Goal: Information Seeking & Learning: Learn about a topic

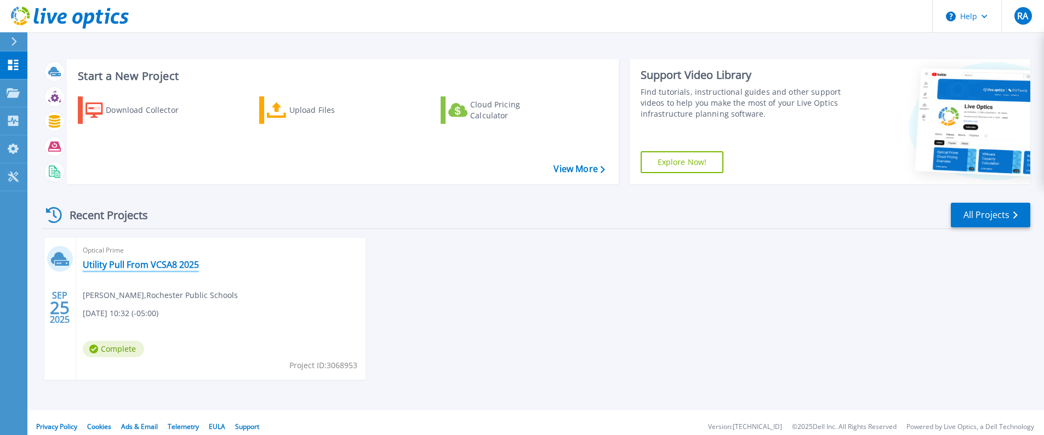
click at [163, 262] on link "Utility Pull From VCSA8 2025" at bounding box center [141, 264] width 116 height 11
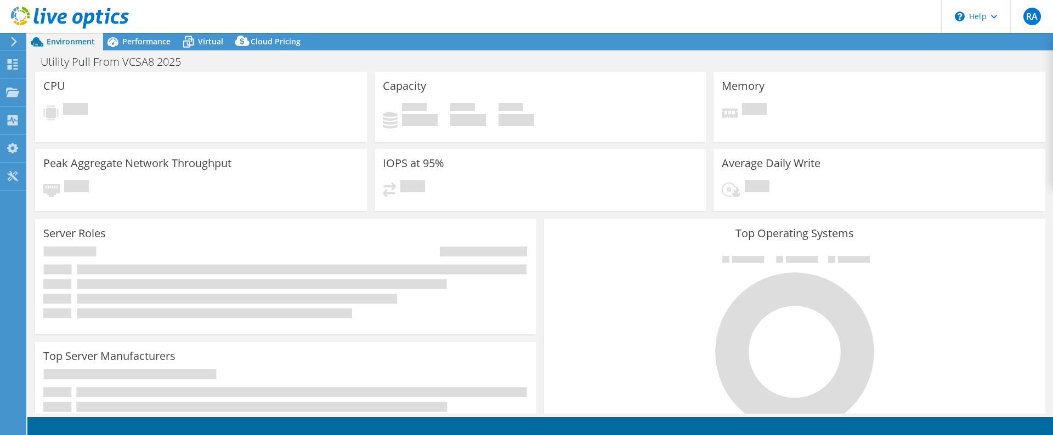
select select "USD"
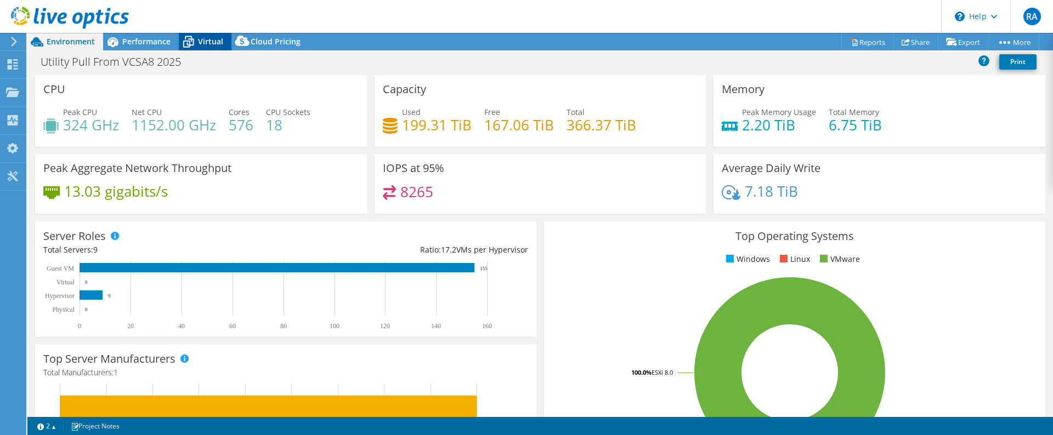
click at [194, 46] on icon at bounding box center [188, 41] width 19 height 19
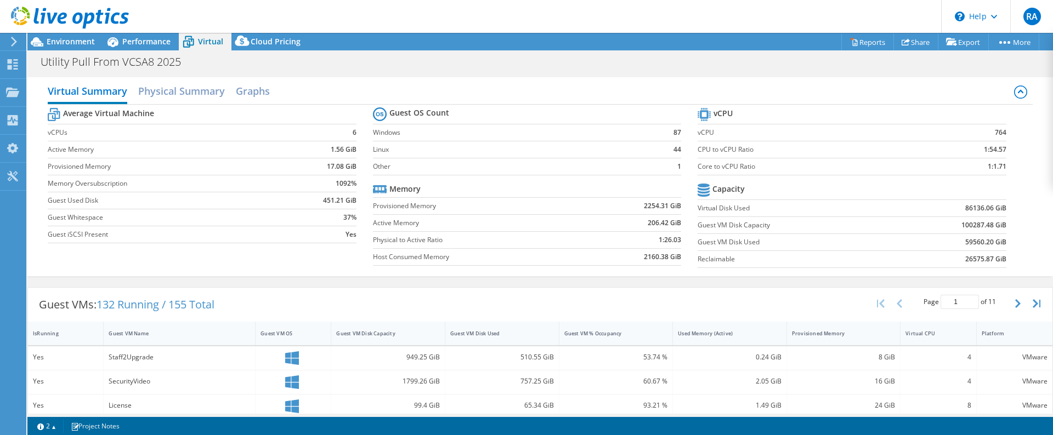
scroll to position [55, 0]
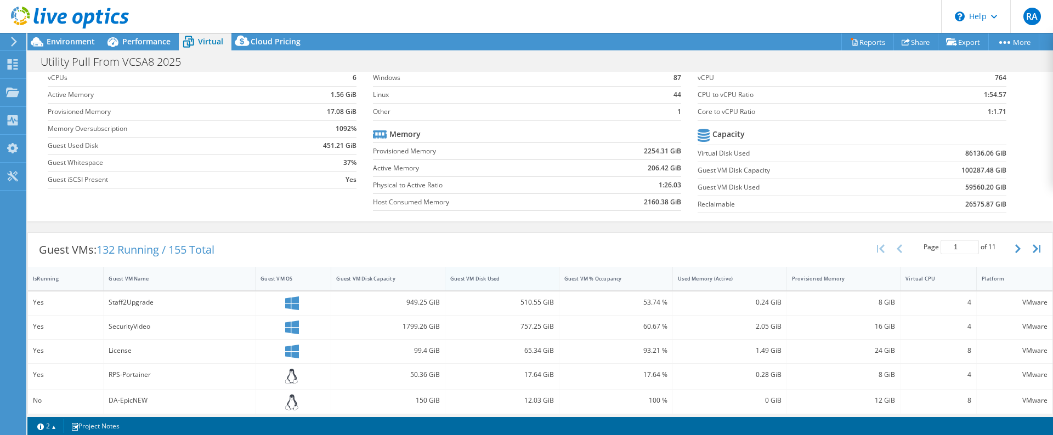
click at [494, 282] on div "Guest VM Disk Used" at bounding box center [495, 278] width 100 height 17
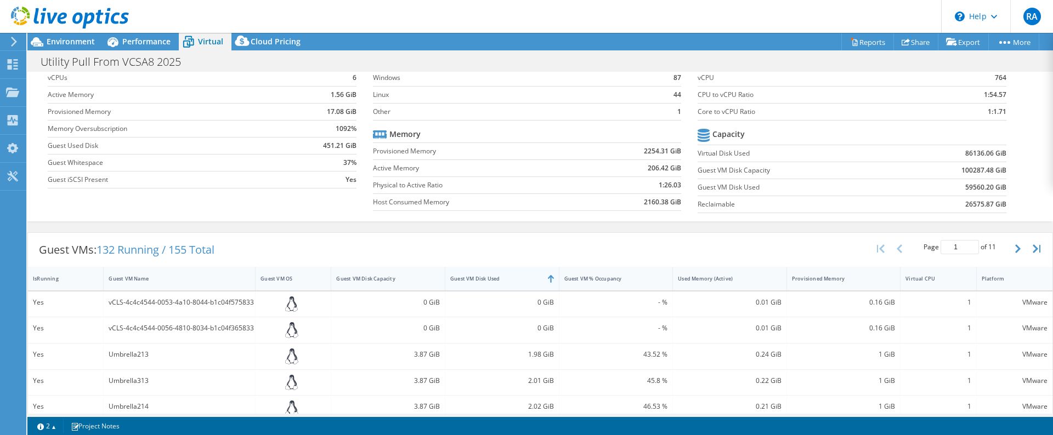
click at [494, 282] on div "Guest VM Disk Used" at bounding box center [495, 278] width 100 height 17
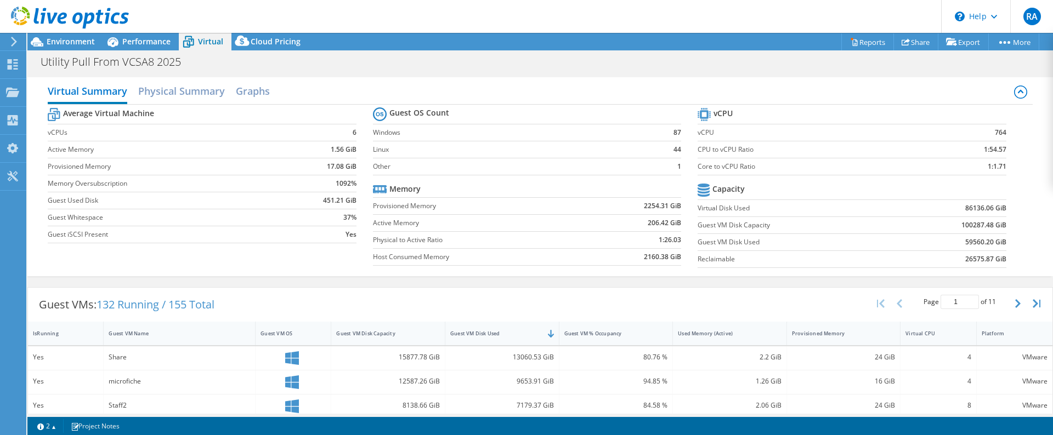
scroll to position [110, 0]
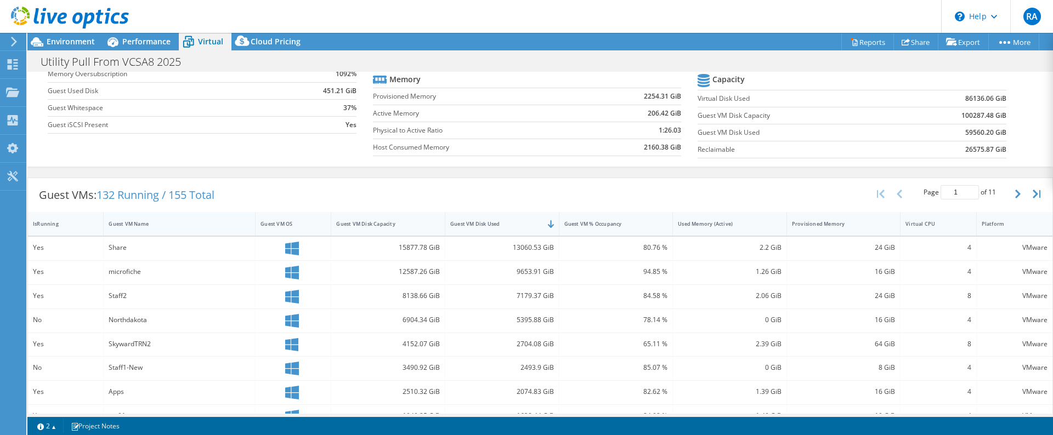
click at [156, 217] on div "Guest VM Name" at bounding box center [173, 223] width 138 height 17
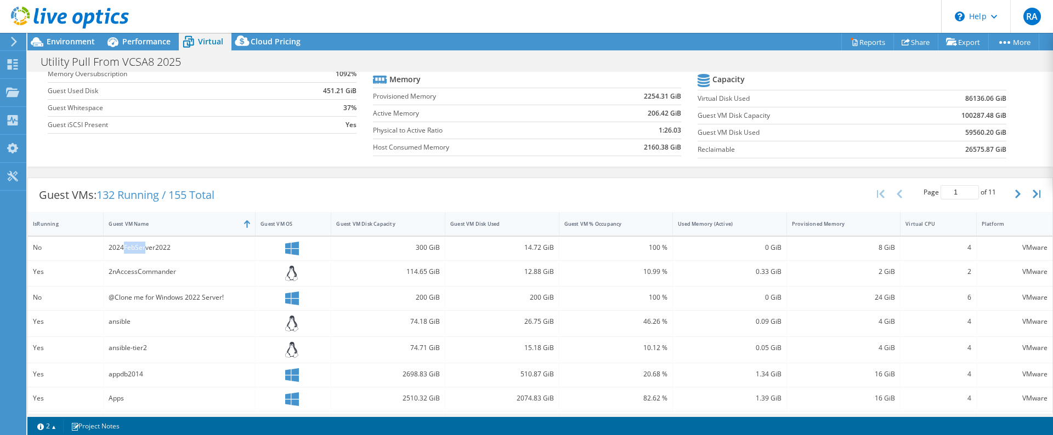
drag, startPoint x: 123, startPoint y: 246, endPoint x: 144, endPoint y: 249, distance: 21.7
click at [144, 249] on div "2024FebServer2022" at bounding box center [179, 248] width 141 height 12
click at [162, 250] on div "2024FebServer2022" at bounding box center [179, 248] width 141 height 12
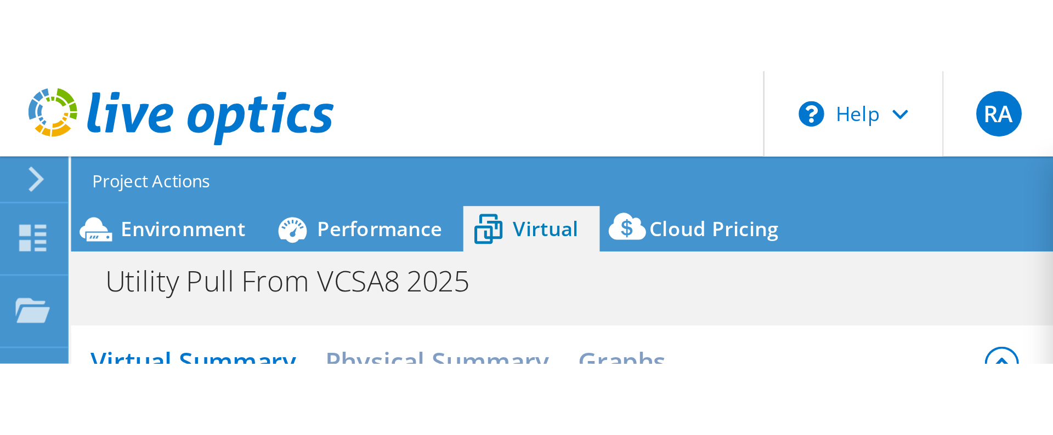
scroll to position [0, 0]
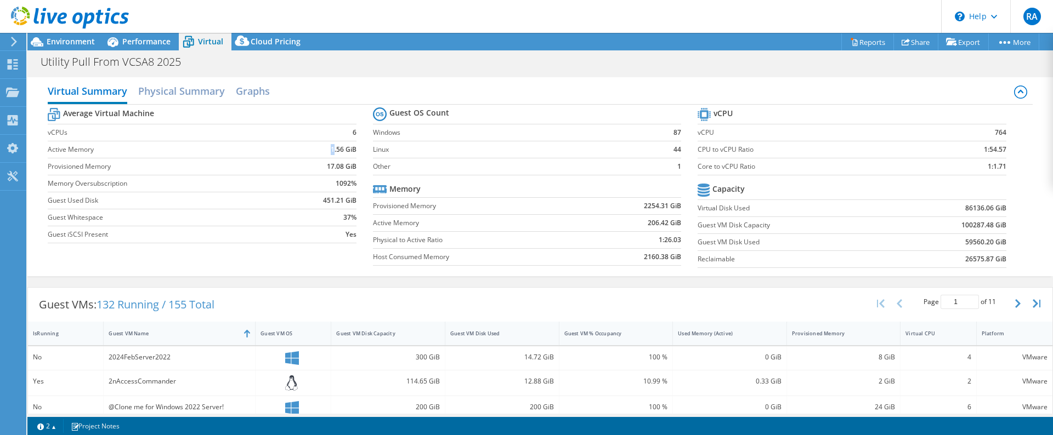
drag, startPoint x: 310, startPoint y: 156, endPoint x: 322, endPoint y: 146, distance: 15.2
click at [330, 152] on td "1.56 GiB" at bounding box center [319, 149] width 74 height 17
click at [77, 46] on div "Environment" at bounding box center [65, 42] width 76 height 18
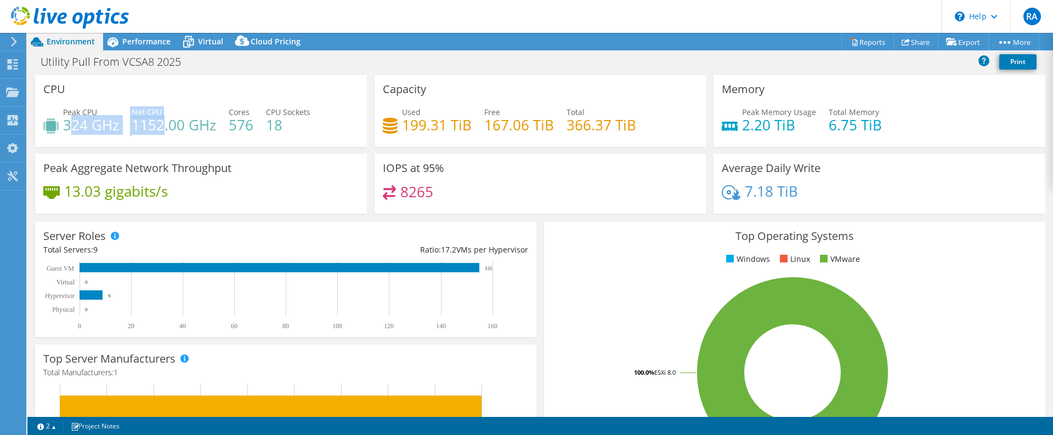
drag, startPoint x: 69, startPoint y: 126, endPoint x: 235, endPoint y: 118, distance: 165.7
click at [181, 122] on div "Peak CPU 324 GHz Net CPU 1152.00 GHz Cores 576 CPU Sockets 18" at bounding box center [200, 124] width 315 height 36
drag, startPoint x: 403, startPoint y: 122, endPoint x: 467, endPoint y: 126, distance: 64.2
click at [467, 126] on h4 "199.31 TiB" at bounding box center [437, 125] width 70 height 12
drag, startPoint x: 477, startPoint y: 144, endPoint x: 464, endPoint y: 137, distance: 15.2
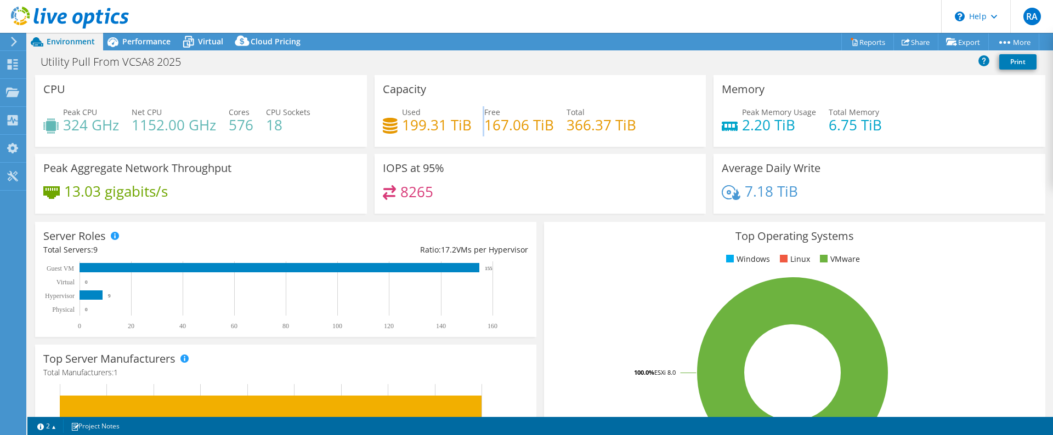
click at [464, 137] on div "Capacity Used 199.31 TiB Free 167.06 TiB Total 366.37 TiB" at bounding box center [540, 111] width 332 height 72
drag, startPoint x: 458, startPoint y: 130, endPoint x: 374, endPoint y: 113, distance: 85.7
click at [374, 113] on div "Capacity Used 199.31 TiB Free 167.06 TiB Total 366.37 TiB" at bounding box center [540, 111] width 332 height 72
click at [207, 44] on span "Virtual" at bounding box center [210, 41] width 25 height 10
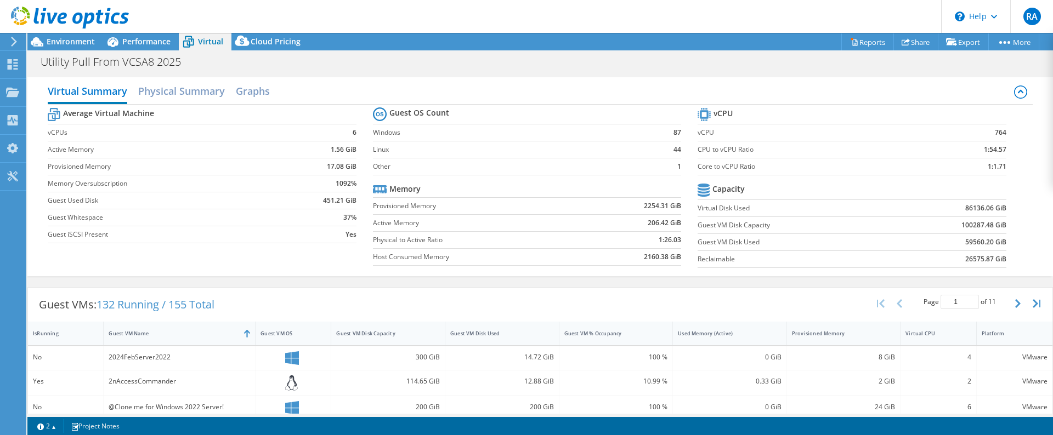
scroll to position [110, 0]
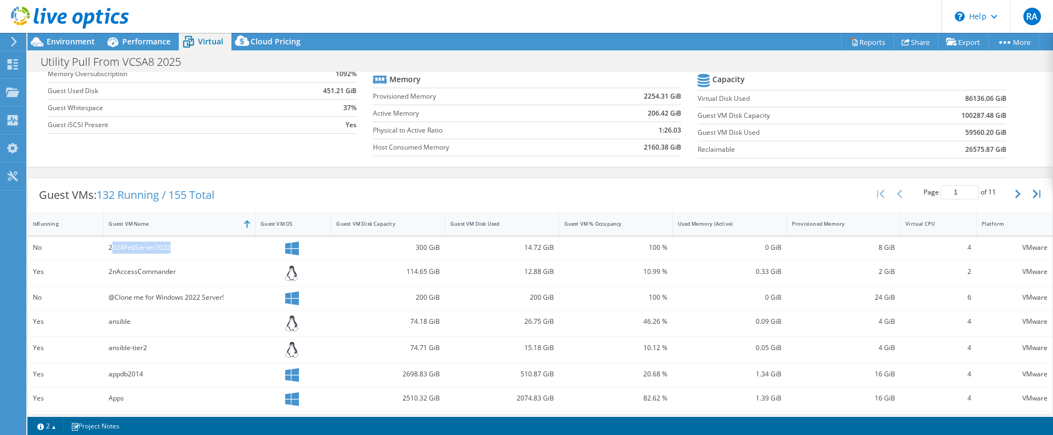
drag, startPoint x: 112, startPoint y: 246, endPoint x: 229, endPoint y: 287, distance: 123.1
click at [225, 255] on div "2024FebServer2022" at bounding box center [180, 249] width 152 height 24
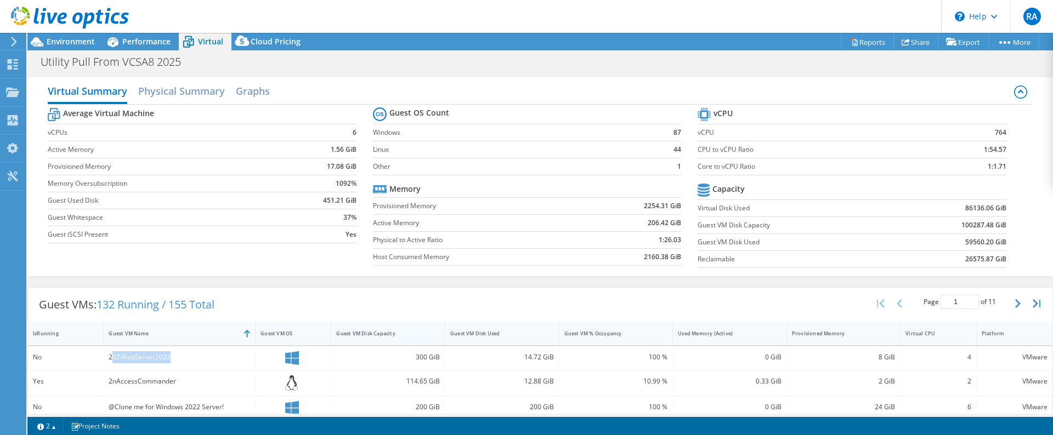
click at [394, 338] on div "Guest VM Disk Capacity" at bounding box center [381, 333] width 100 height 17
click at [512, 332] on div "Guest VM Disk Used" at bounding box center [495, 333] width 90 height 7
drag, startPoint x: 114, startPoint y: 359, endPoint x: 142, endPoint y: 367, distance: 29.3
click at [142, 366] on div "Share" at bounding box center [180, 358] width 152 height 24
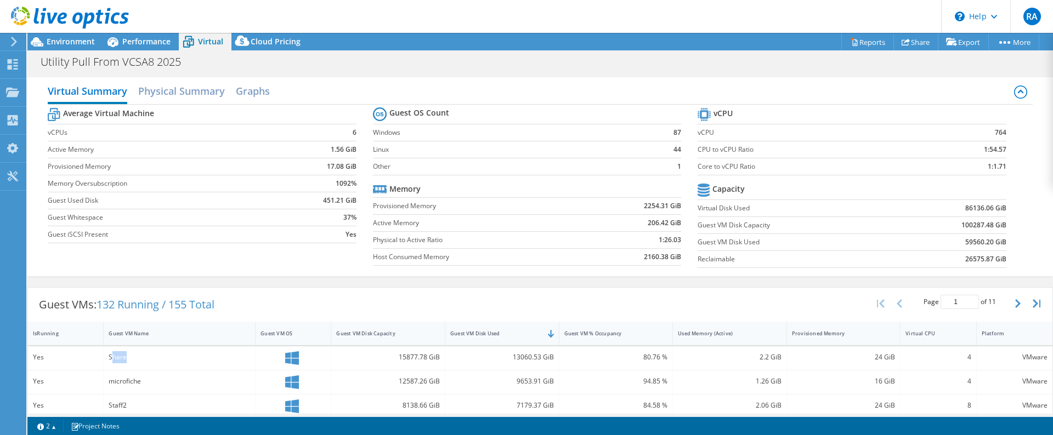
scroll to position [55, 0]
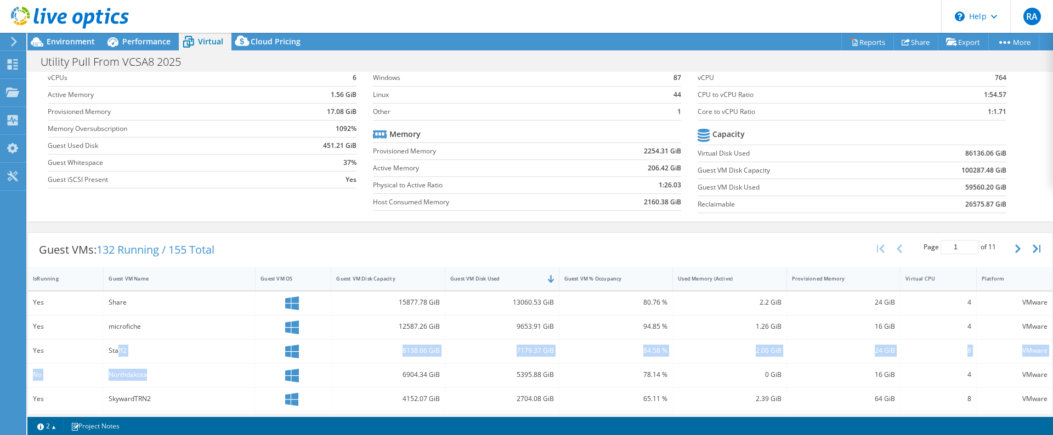
drag, startPoint x: 116, startPoint y: 348, endPoint x: 150, endPoint y: 383, distance: 48.5
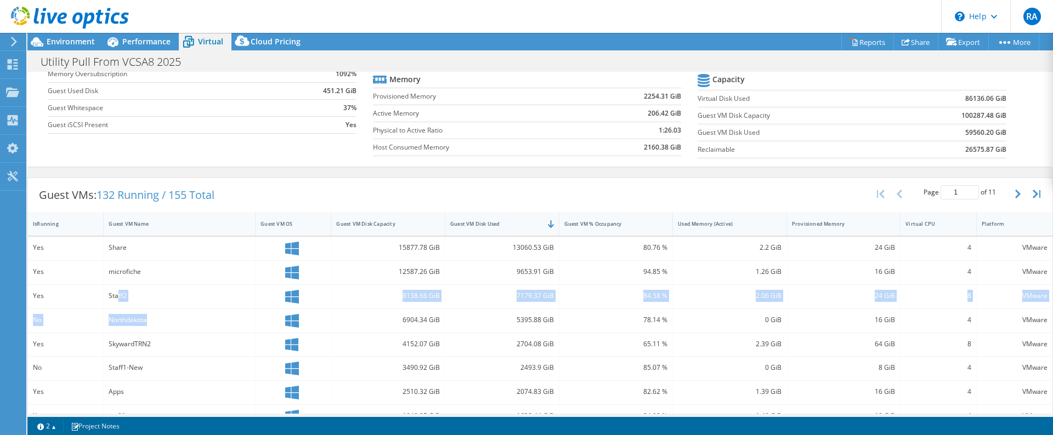
scroll to position [164, 0]
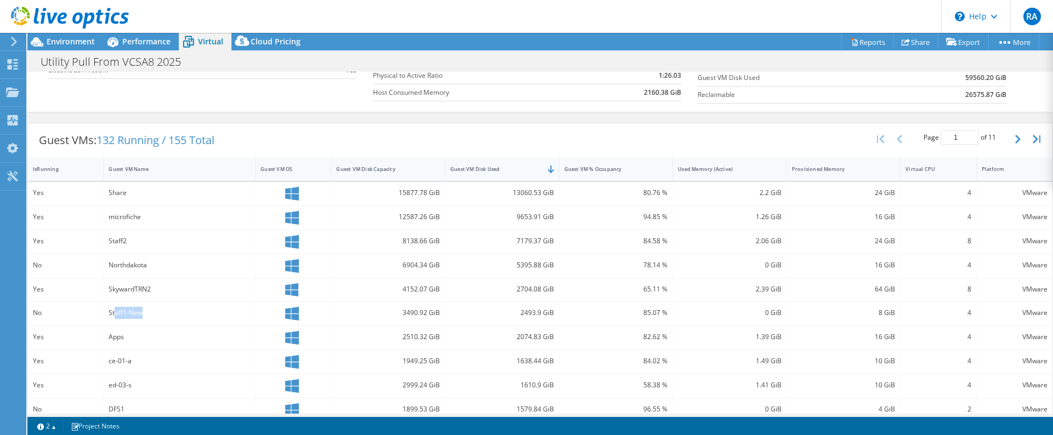
drag, startPoint x: 114, startPoint y: 305, endPoint x: 151, endPoint y: 315, distance: 38.6
click at [144, 316] on div "Staff1-New" at bounding box center [180, 314] width 152 height 24
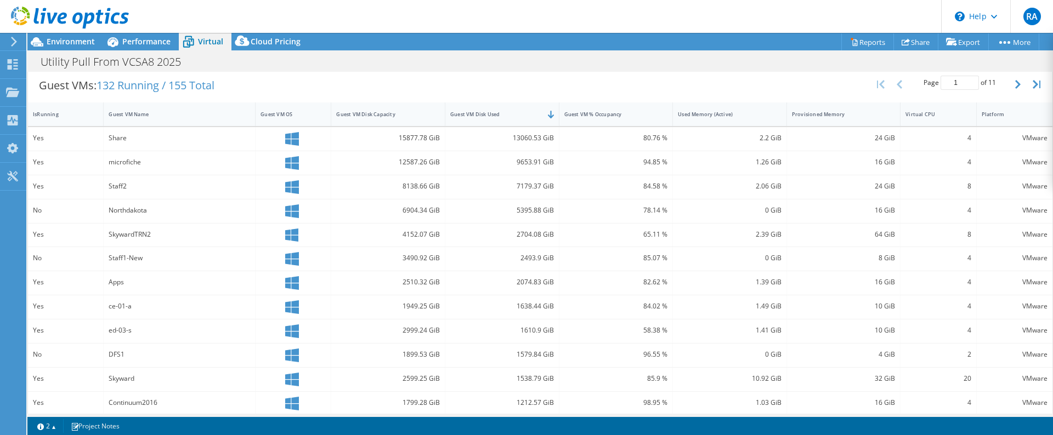
drag, startPoint x: 156, startPoint y: 357, endPoint x: 74, endPoint y: 351, distance: 81.9
click at [138, 356] on div "DFS1" at bounding box center [179, 355] width 141 height 12
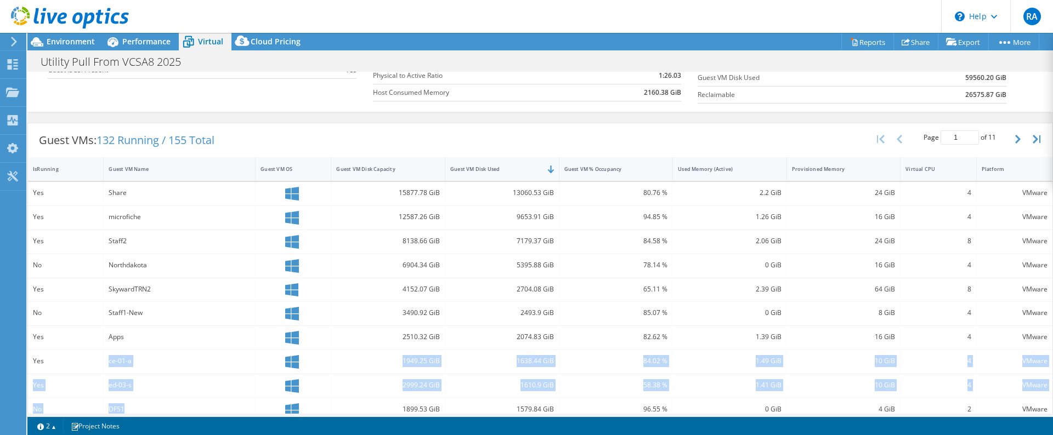
drag, startPoint x: 74, startPoint y: 351, endPoint x: 111, endPoint y: 348, distance: 36.9
click at [105, 358] on div "Yes Share 15877.78 GiB 13060.53 GiB 80.76 % 2.2 GiB 24 GiB 4 VMware Yes microfi…" at bounding box center [540, 363] width 1024 height 363
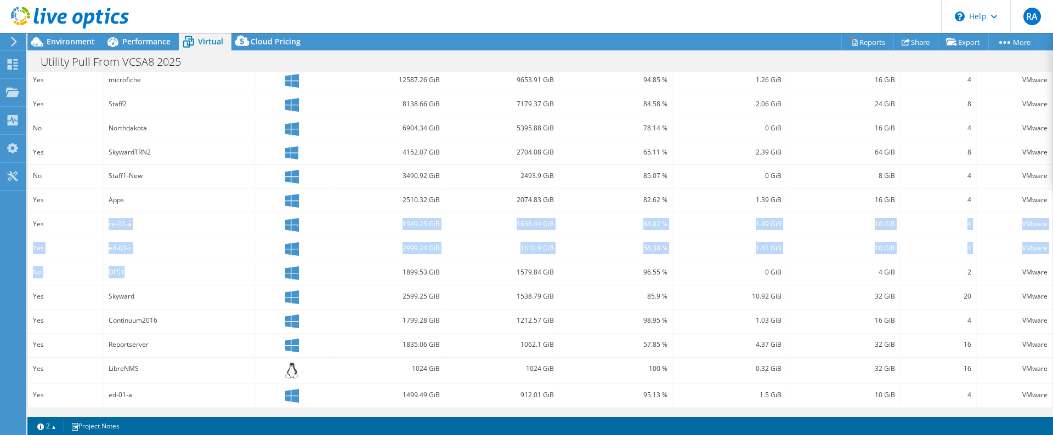
scroll to position [247, 0]
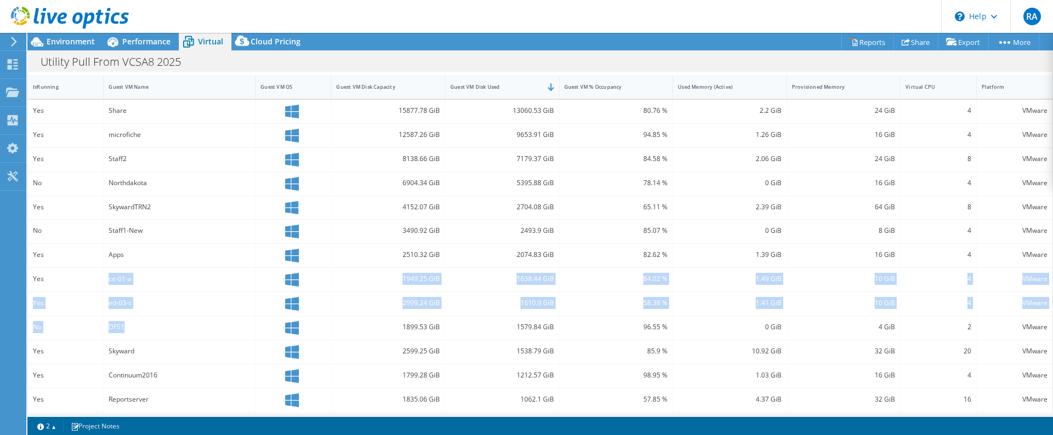
click at [363, 286] on div "1949.25 GiB" at bounding box center [388, 280] width 114 height 24
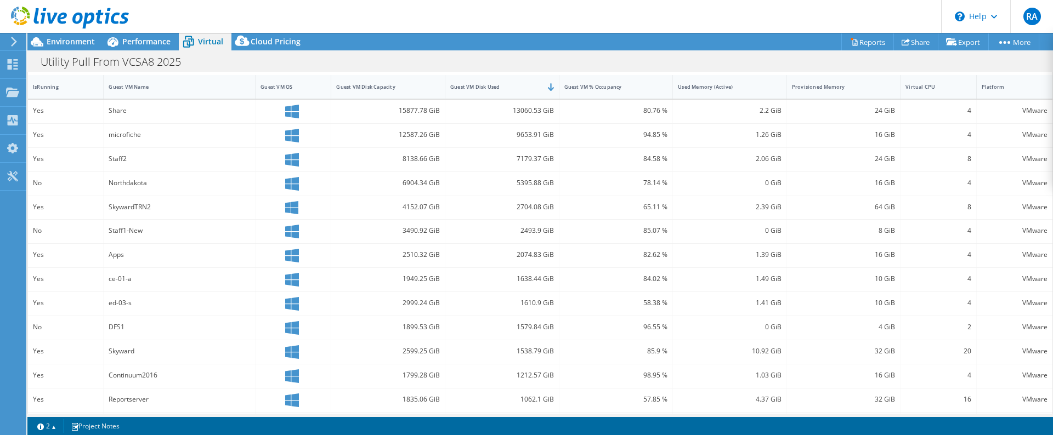
scroll to position [302, 0]
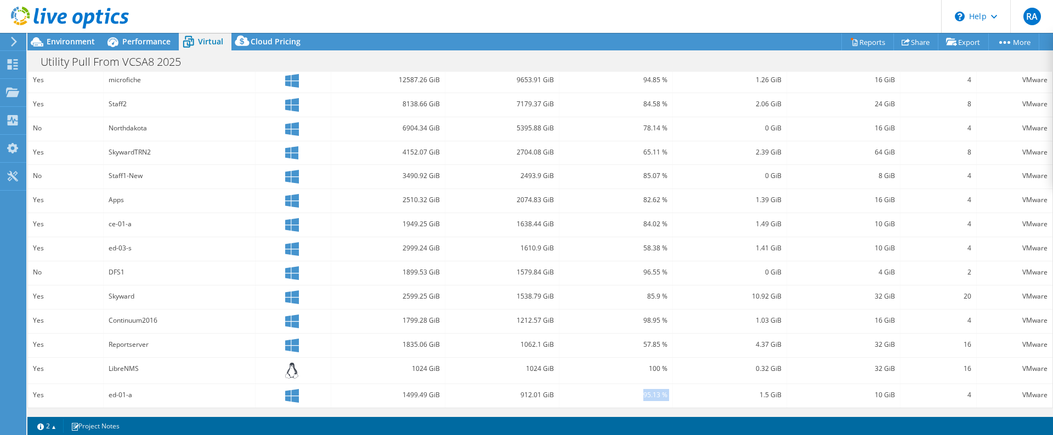
drag, startPoint x: 676, startPoint y: 397, endPoint x: 615, endPoint y: 385, distance: 62.0
click at [616, 386] on div "Yes ed-01-a 1499.49 GiB 912.01 GiB 95.13 % 1.5 GiB 10 GiB 4 VMware" at bounding box center [540, 396] width 1024 height 24
drag, startPoint x: 532, startPoint y: 391, endPoint x: 481, endPoint y: 398, distance: 52.0
click at [481, 398] on div "912.01 GiB" at bounding box center [502, 395] width 104 height 12
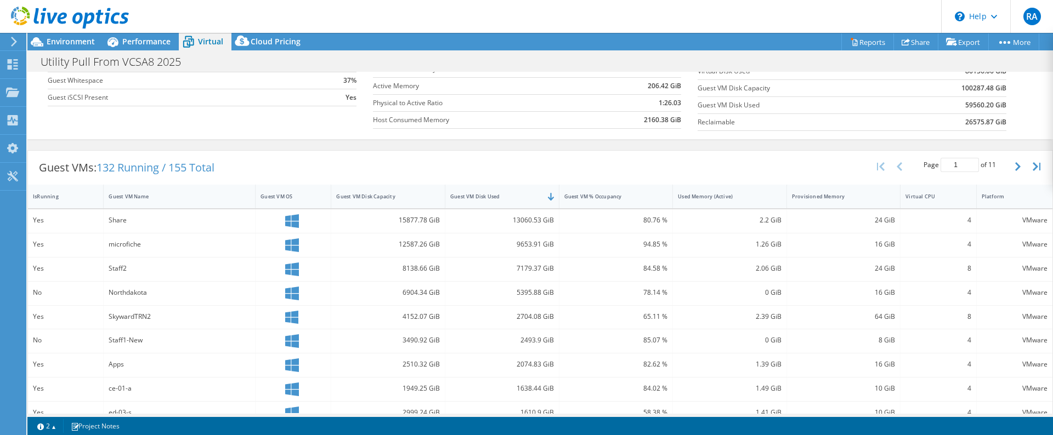
scroll to position [27, 0]
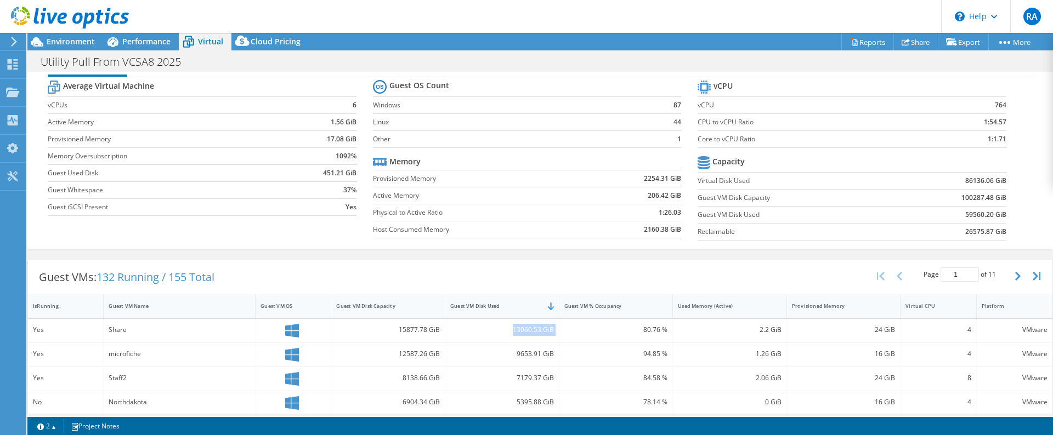
drag, startPoint x: 536, startPoint y: 329, endPoint x: 568, endPoint y: 334, distance: 32.1
click at [568, 334] on div "Yes Share 15877.78 GiB 13060.53 GiB 80.76 % 2.2 GiB 24 GiB 4 VMware" at bounding box center [540, 331] width 1024 height 24
click at [522, 334] on div "13060.53 GiB" at bounding box center [502, 330] width 104 height 12
drag, startPoint x: 492, startPoint y: 326, endPoint x: 537, endPoint y: 362, distance: 57.6
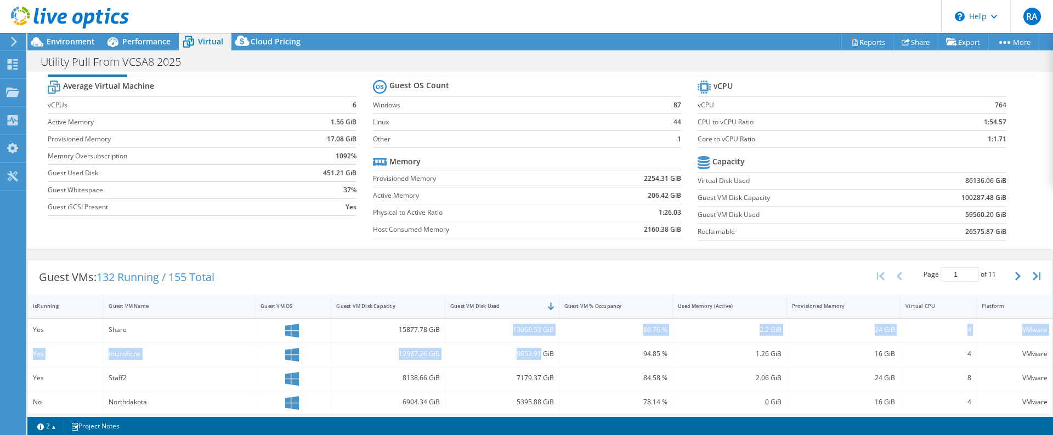
click at [537, 362] on div "9653.91 GiB" at bounding box center [502, 355] width 114 height 24
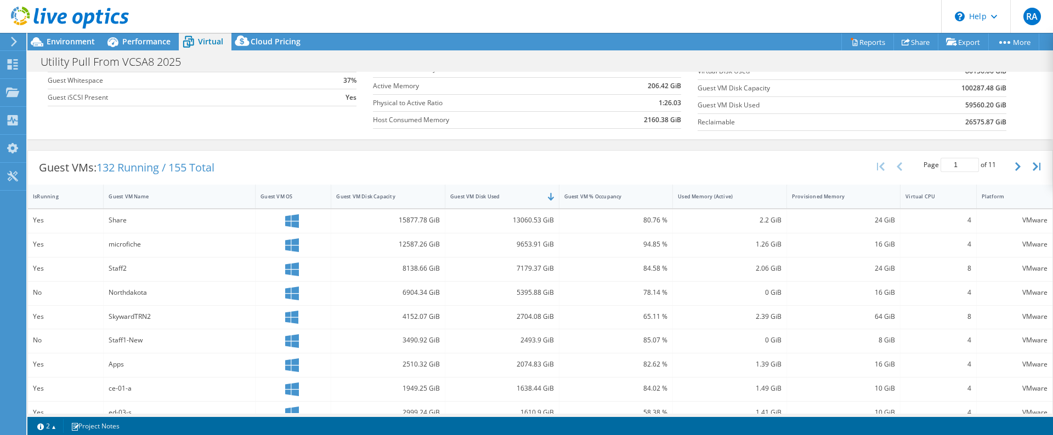
scroll to position [0, 0]
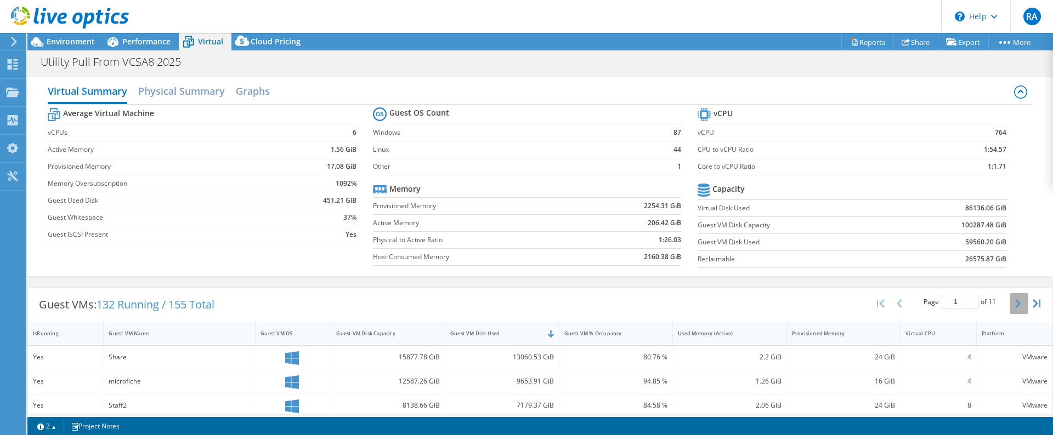
click at [1010, 309] on button "button" at bounding box center [1018, 303] width 19 height 21
click at [891, 309] on button "button" at bounding box center [900, 303] width 19 height 21
drag, startPoint x: 738, startPoint y: 204, endPoint x: 1004, endPoint y: 252, distance: 269.6
click at [1004, 252] on section "vCPU vCPU 764 CPU to vCPU Ratio 1:54.57 Core to vCPU Ratio 1:1.71 Capacity Virt…" at bounding box center [859, 189] width 325 height 168
drag, startPoint x: 1004, startPoint y: 248, endPoint x: 1003, endPoint y: 240, distance: 8.2
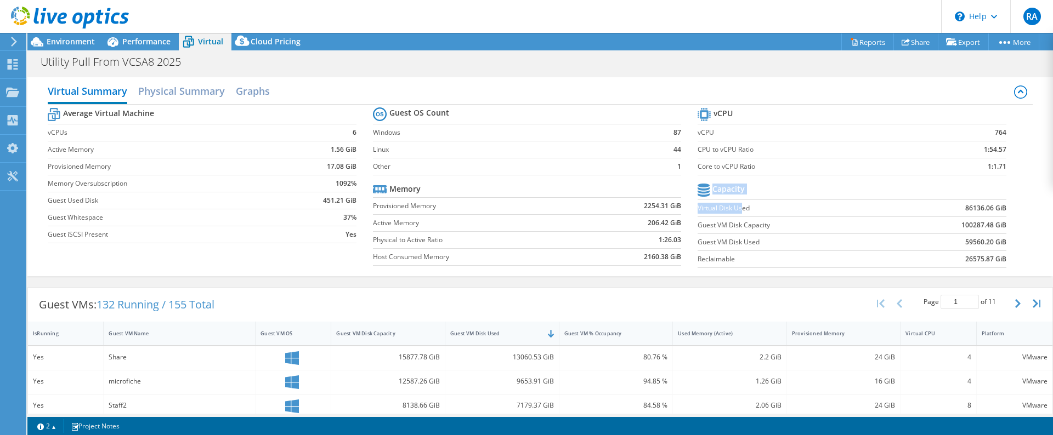
click at [1004, 249] on section "vCPU vCPU 764 CPU to vCPU Ratio 1:54.57 Core to vCPU Ratio 1:1.71 Capacity Virt…" at bounding box center [859, 189] width 325 height 168
click at [1002, 231] on section "vCPU vCPU 764 CPU to vCPU Ratio 1:54.57 Core to vCPU Ratio 1:1.71 Capacity Virt…" at bounding box center [859, 189] width 325 height 168
drag, startPoint x: 1000, startPoint y: 228, endPoint x: 943, endPoint y: 228, distance: 57.6
click at [943, 228] on section "vCPU vCPU 764 CPU to vCPU Ratio 1:54.57 Core to vCPU Ratio 1:1.71 Capacity Virt…" at bounding box center [859, 189] width 325 height 168
click at [943, 229] on td "100287.48 GiB" at bounding box center [949, 225] width 113 height 17
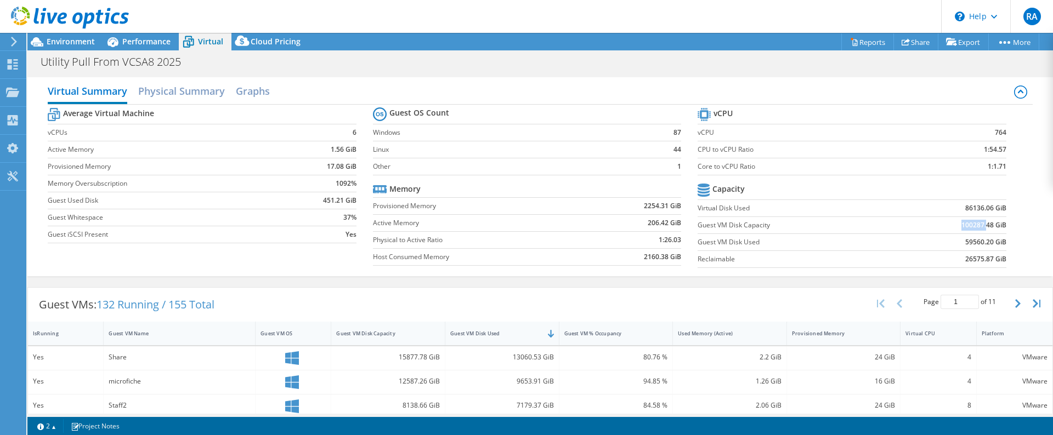
drag, startPoint x: 978, startPoint y: 222, endPoint x: 950, endPoint y: 227, distance: 28.9
click at [950, 227] on td "100287.48 GiB" at bounding box center [949, 225] width 113 height 17
click at [187, 99] on h2 "Physical Summary" at bounding box center [181, 92] width 87 height 24
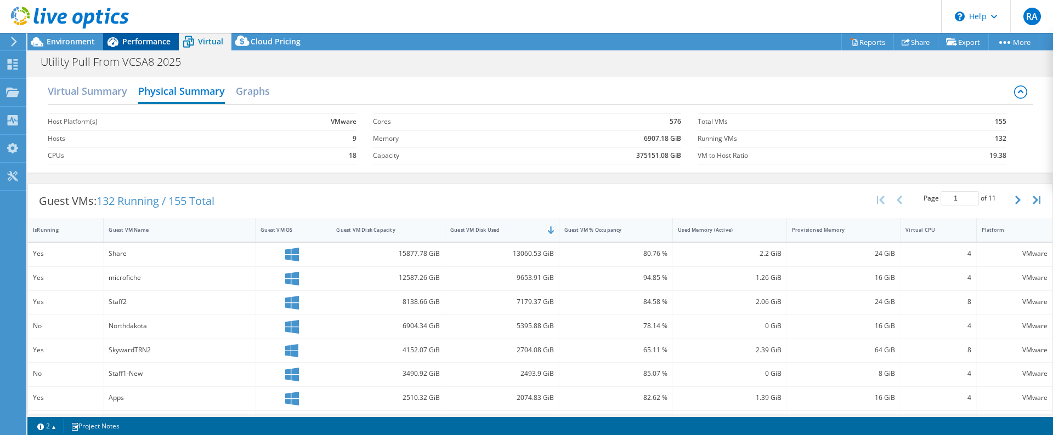
click at [130, 48] on div "Performance" at bounding box center [141, 42] width 76 height 18
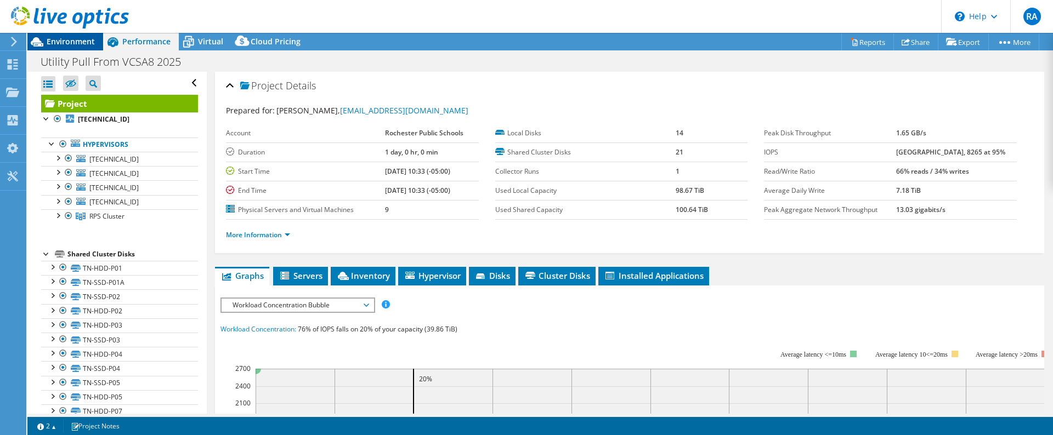
click at [69, 41] on span "Environment" at bounding box center [71, 41] width 48 height 10
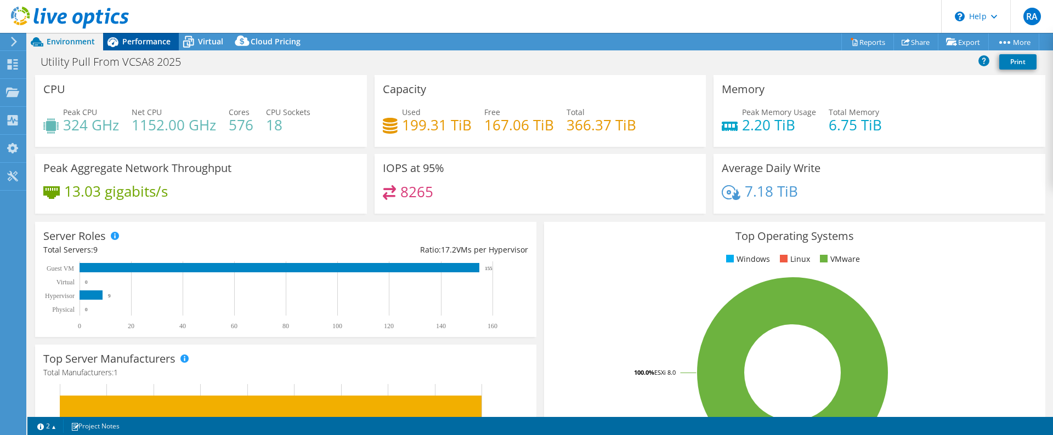
click at [119, 40] on icon at bounding box center [112, 41] width 19 height 19
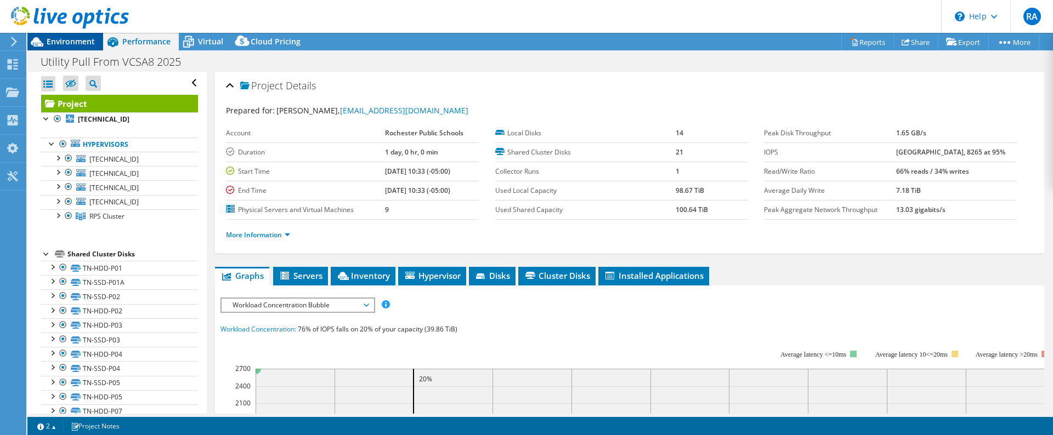
click at [75, 39] on span "Environment" at bounding box center [71, 41] width 48 height 10
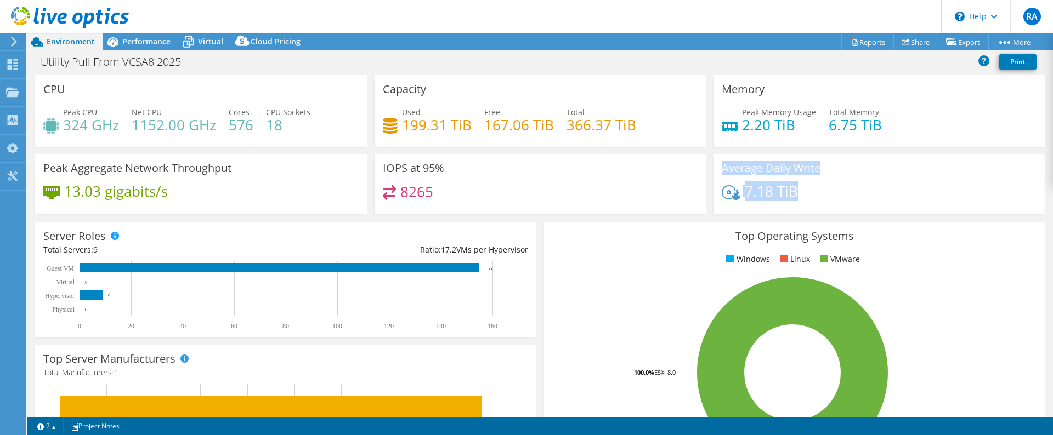
drag, startPoint x: 770, startPoint y: 188, endPoint x: 675, endPoint y: 186, distance: 94.9
click at [675, 186] on div "CPU Peak CPU 324 GHz Net CPU 1152.00 GHz Cores 576 CPU Sockets 18 Capacity Used…" at bounding box center [539, 148] width 1017 height 146
drag, startPoint x: 475, startPoint y: 122, endPoint x: 397, endPoint y: 134, distance: 79.2
click at [397, 134] on div "Used 199.31 TiB Free 167.06 TiB Total 366.37 TiB" at bounding box center [540, 124] width 315 height 36
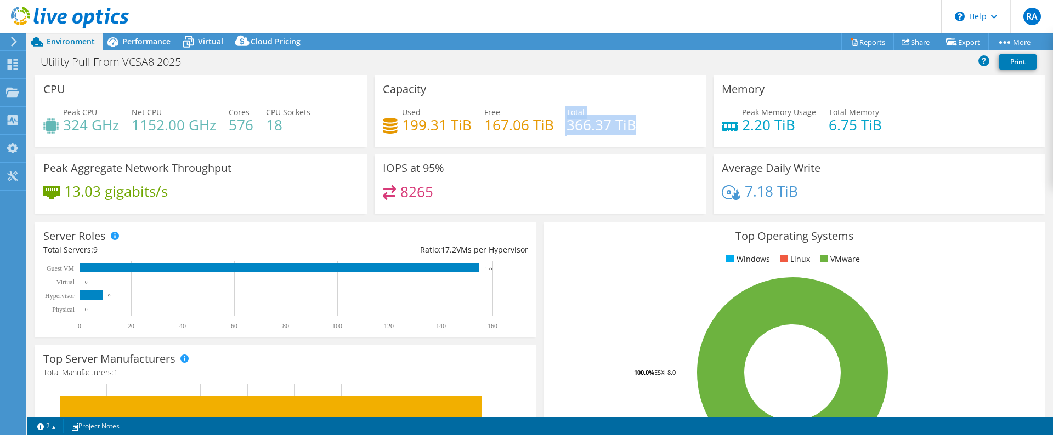
drag, startPoint x: 559, startPoint y: 126, endPoint x: 632, endPoint y: 128, distance: 72.9
click at [632, 128] on div "Used 199.31 TiB Free 167.06 TiB Total 366.37 TiB" at bounding box center [540, 124] width 315 height 36
click at [632, 127] on div "Used 199.31 TiB Free 167.06 TiB Total 366.37 TiB" at bounding box center [540, 124] width 315 height 36
drag, startPoint x: 632, startPoint y: 127, endPoint x: 566, endPoint y: 130, distance: 65.8
click at [566, 128] on div "Used 199.31 TiB Free 167.06 TiB Total 366.37 TiB" at bounding box center [540, 124] width 315 height 36
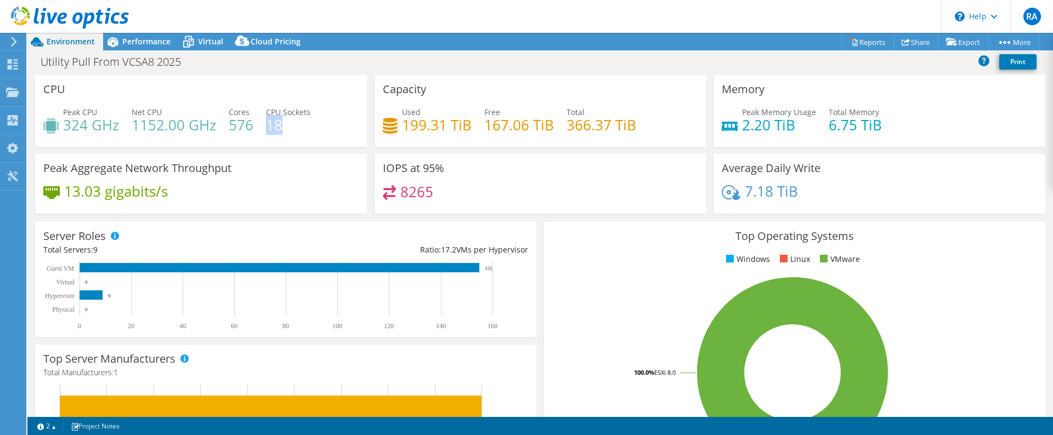
drag, startPoint x: 271, startPoint y: 129, endPoint x: 282, endPoint y: 133, distance: 11.4
click at [282, 133] on div "Peak CPU 324 GHz Net CPU 1152.00 GHz Cores 576 CPU Sockets 18" at bounding box center [200, 124] width 315 height 36
click at [277, 126] on h4 "18" at bounding box center [288, 125] width 44 height 12
drag, startPoint x: 277, startPoint y: 126, endPoint x: 266, endPoint y: 126, distance: 11.5
click at [266, 126] on h4 "18" at bounding box center [288, 125] width 44 height 12
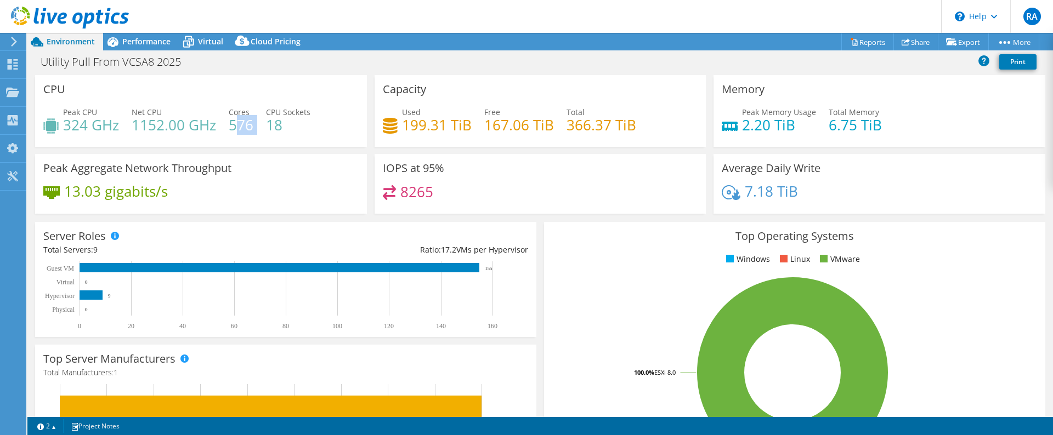
drag, startPoint x: 235, startPoint y: 118, endPoint x: 250, endPoint y: 128, distance: 18.6
click at [251, 128] on h4 "576" at bounding box center [241, 125] width 25 height 12
drag, startPoint x: 289, startPoint y: 124, endPoint x: 283, endPoint y: 128, distance: 6.7
click at [288, 126] on h4 "18" at bounding box center [288, 125] width 44 height 12
drag, startPoint x: 258, startPoint y: 124, endPoint x: 235, endPoint y: 130, distance: 24.2
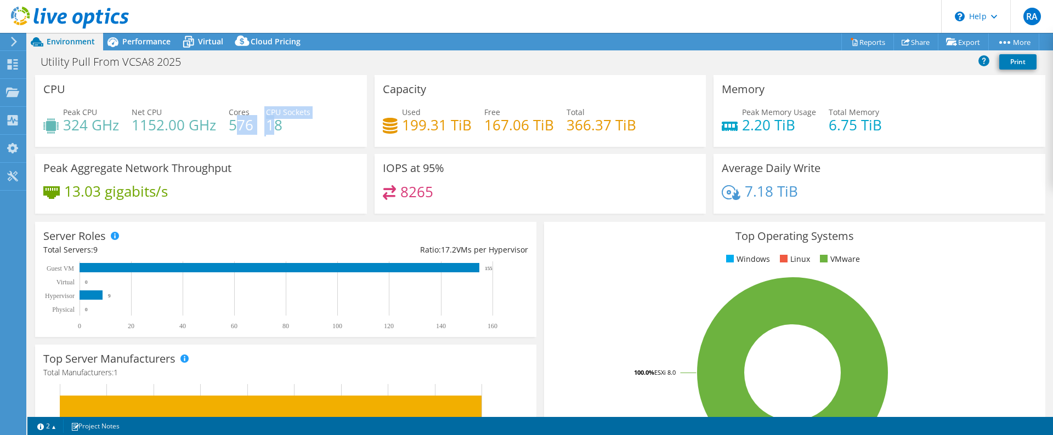
click at [235, 130] on div "Peak CPU 324 GHz Net CPU 1152.00 GHz Cores 576 CPU Sockets 18" at bounding box center [200, 124] width 315 height 36
drag, startPoint x: 65, startPoint y: 124, endPoint x: 130, endPoint y: 129, distance: 65.5
click at [130, 129] on div "Peak CPU 324 GHz Net CPU 1152.00 GHz Cores 576 CPU Sockets 18" at bounding box center [200, 124] width 315 height 36
drag, startPoint x: 778, startPoint y: 190, endPoint x: 742, endPoint y: 190, distance: 35.6
click at [742, 190] on div "7.18 TiB" at bounding box center [878, 196] width 315 height 23
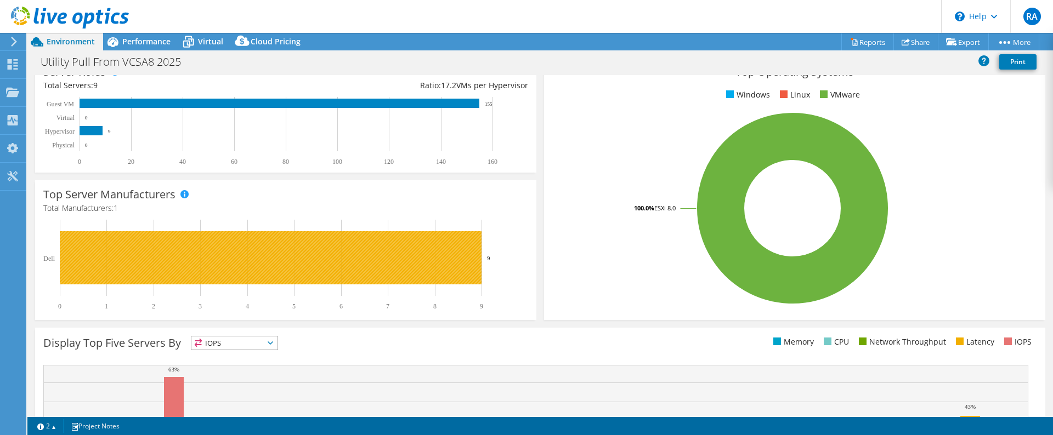
scroll to position [297, 0]
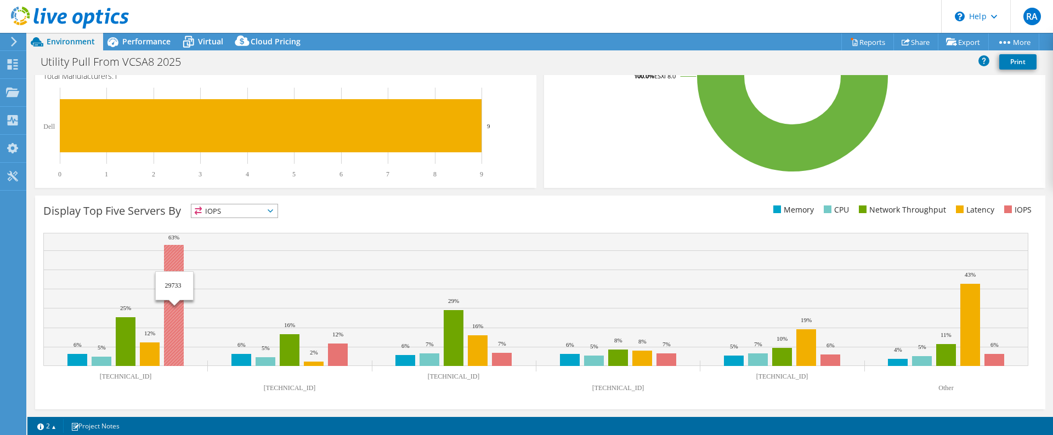
click at [177, 321] on rect at bounding box center [174, 305] width 20 height 121
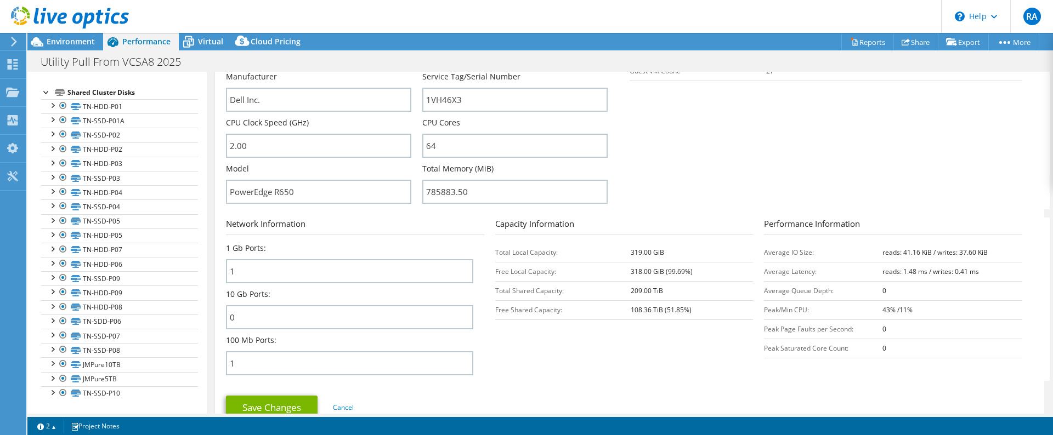
scroll to position [164, 0]
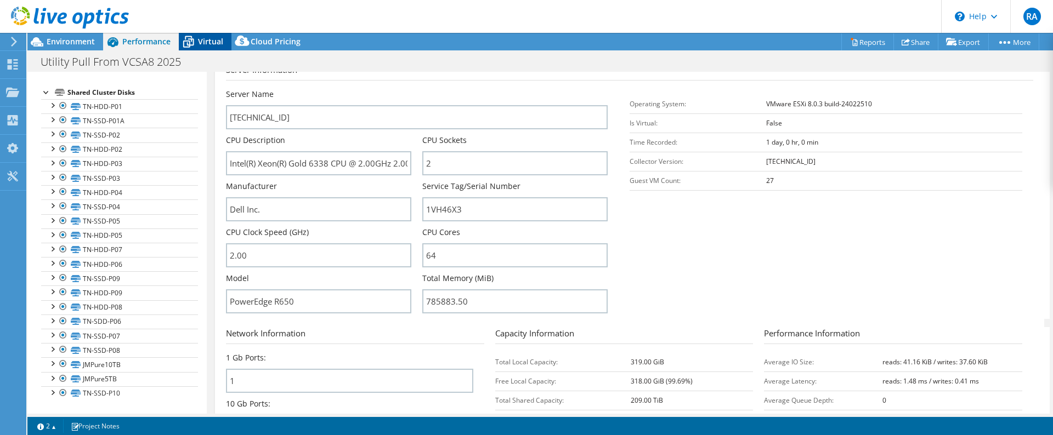
click at [202, 35] on div "Virtual" at bounding box center [205, 42] width 53 height 18
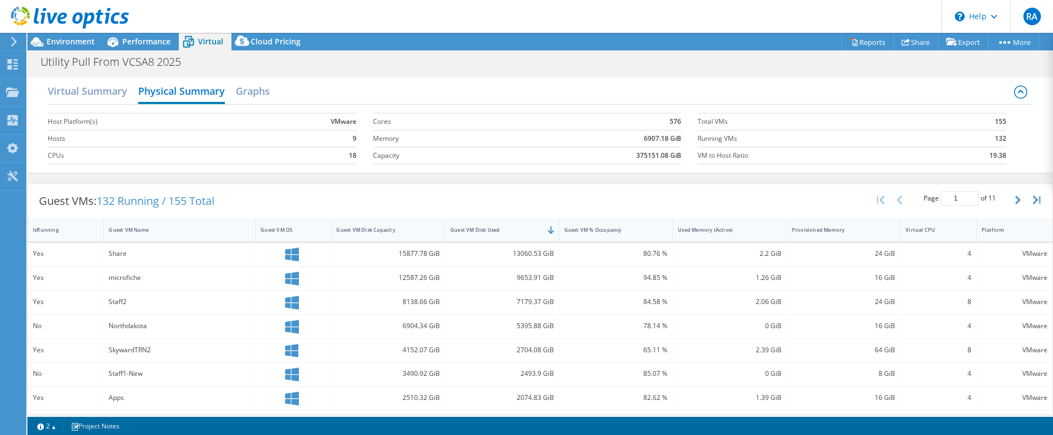
scroll to position [198, 0]
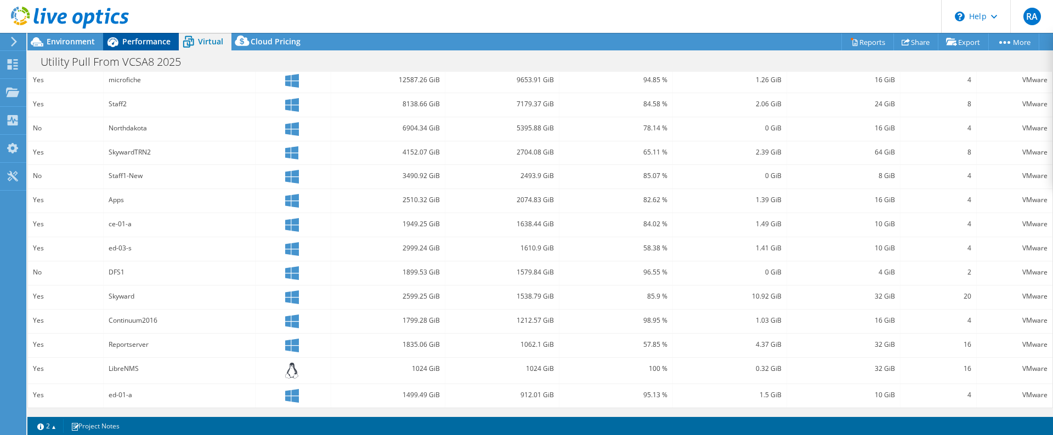
click at [151, 46] on span "Performance" at bounding box center [146, 41] width 48 height 10
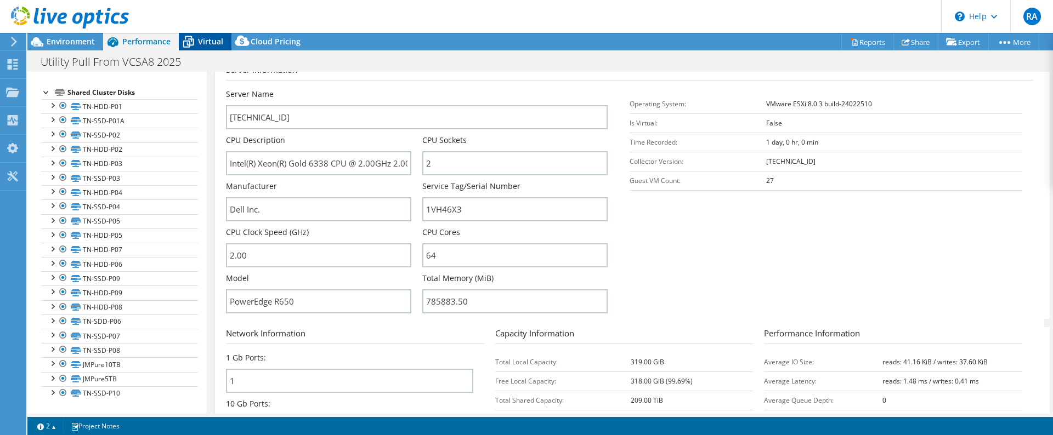
click at [200, 37] on span "Virtual" at bounding box center [210, 41] width 25 height 10
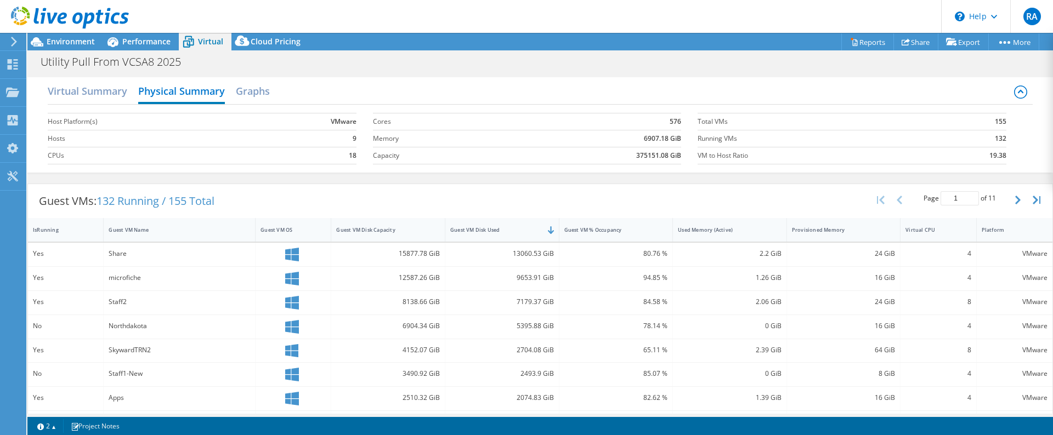
click at [994, 140] on b "132" at bounding box center [1000, 138] width 12 height 11
click at [994, 139] on b "132" at bounding box center [1000, 138] width 12 height 11
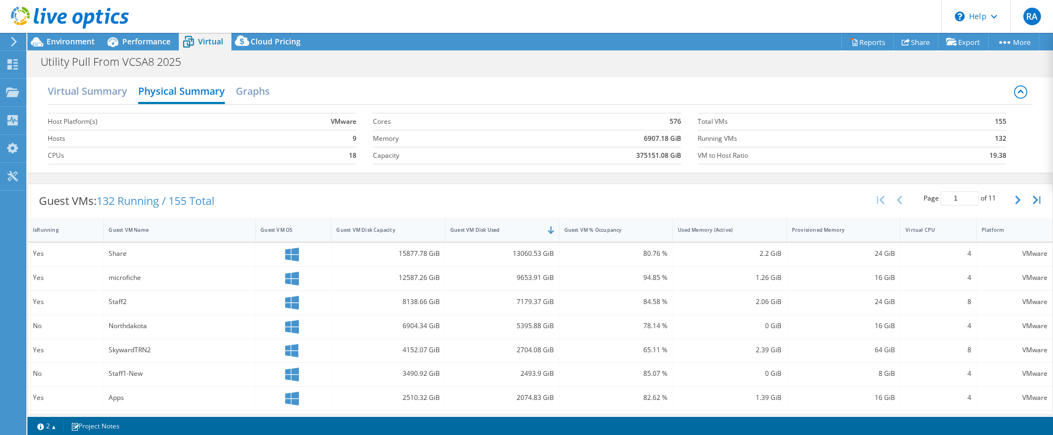
click at [994, 136] on b "132" at bounding box center [1000, 138] width 12 height 11
click at [994, 124] on b "155" at bounding box center [1000, 121] width 12 height 11
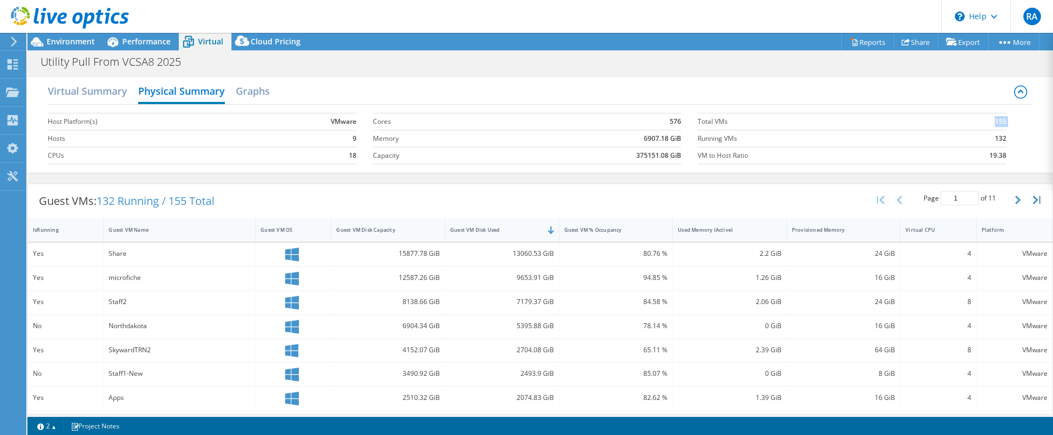
click at [994, 124] on b "155" at bounding box center [1000, 121] width 12 height 11
click at [986, 134] on td "132" at bounding box center [970, 138] width 72 height 17
click at [1015, 200] on icon "button" at bounding box center [1017, 200] width 5 height 9
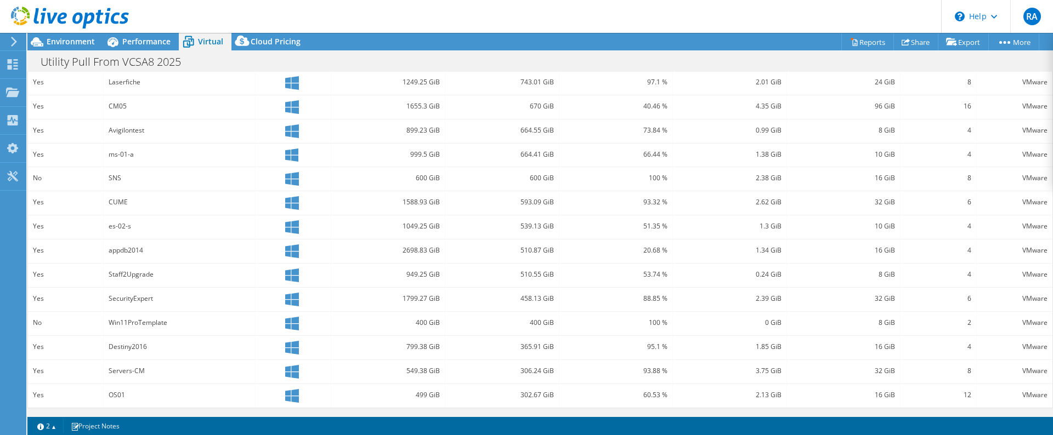
scroll to position [31, 0]
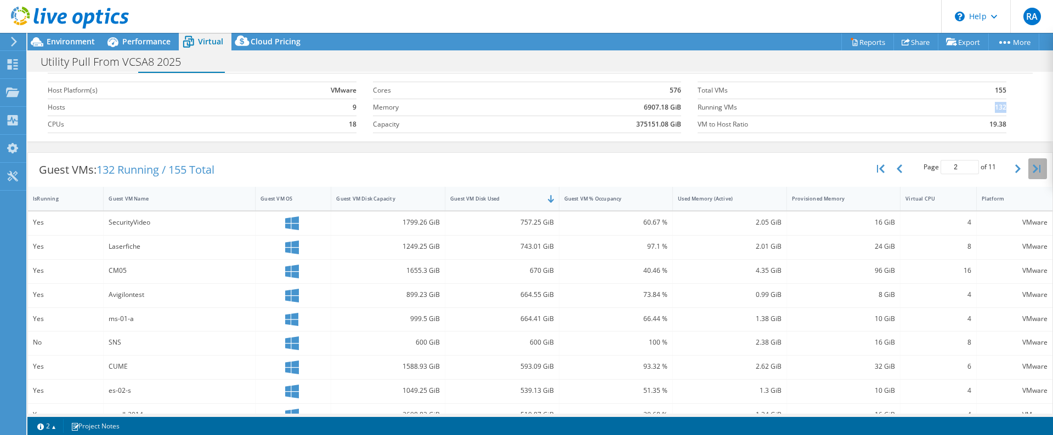
click at [1032, 173] on icon "button" at bounding box center [1036, 168] width 8 height 9
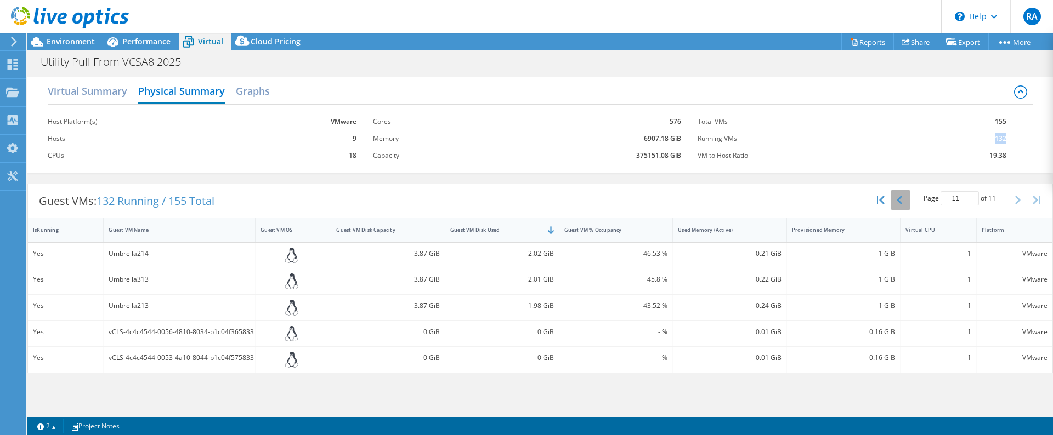
click at [903, 199] on button "button" at bounding box center [900, 200] width 19 height 21
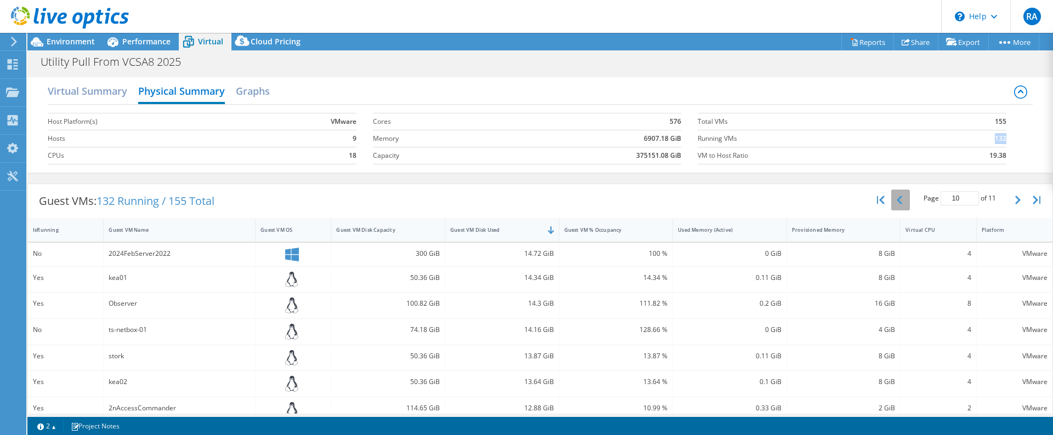
click at [896, 201] on button "button" at bounding box center [900, 200] width 19 height 21
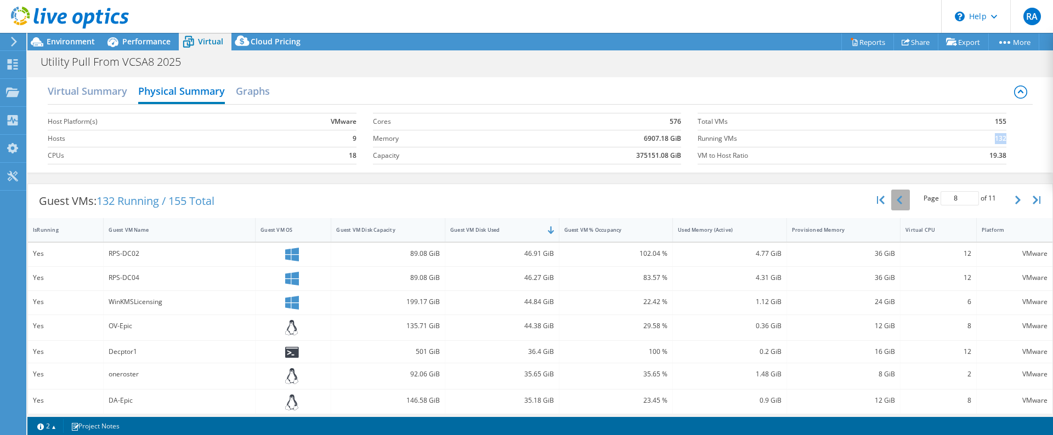
click at [896, 201] on button "button" at bounding box center [900, 200] width 19 height 21
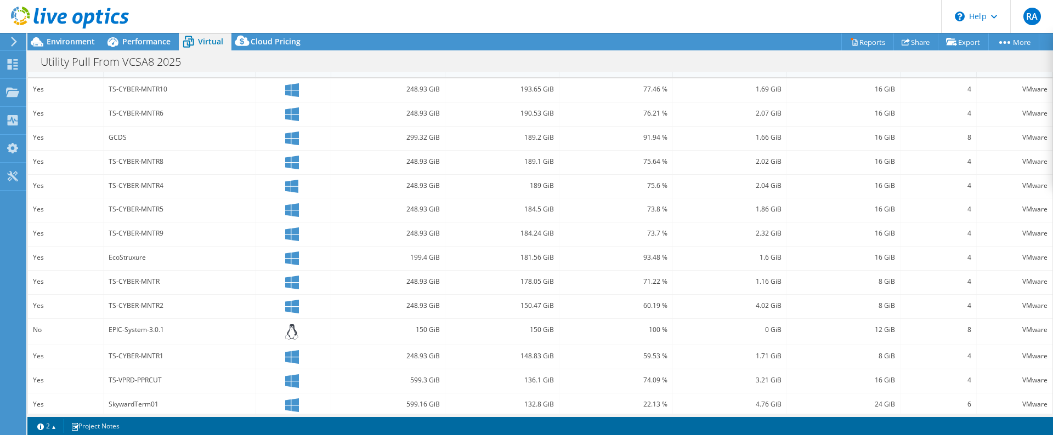
scroll to position [198, 0]
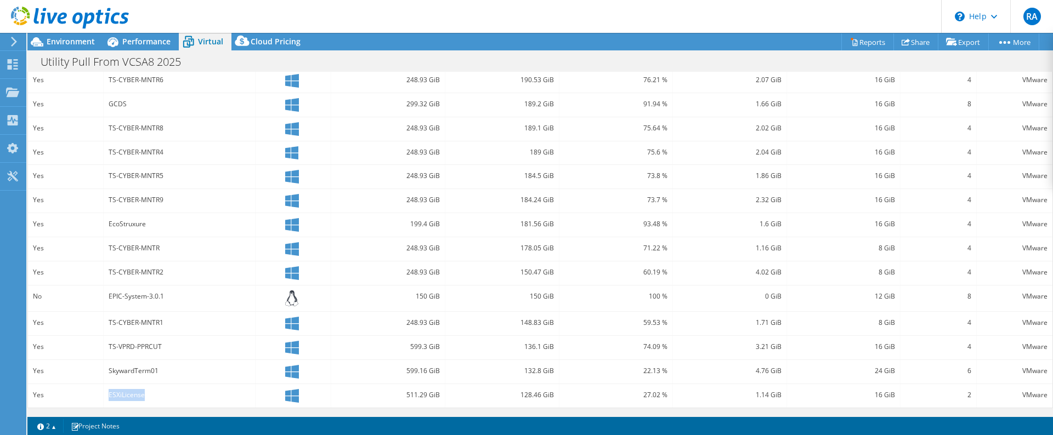
drag, startPoint x: 161, startPoint y: 390, endPoint x: 108, endPoint y: 397, distance: 53.7
click at [109, 397] on div "ESXiLicense" at bounding box center [179, 395] width 141 height 12
click at [132, 401] on div "ESXiLicense" at bounding box center [179, 395] width 141 height 12
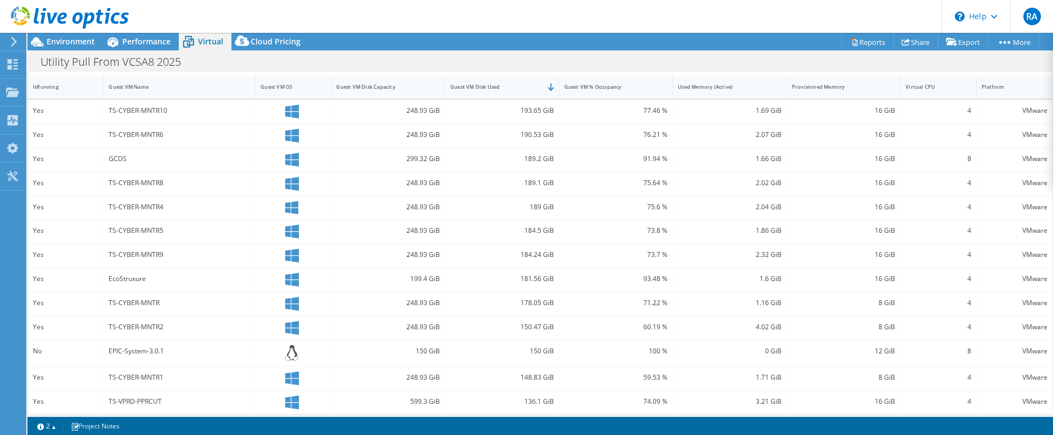
scroll to position [0, 0]
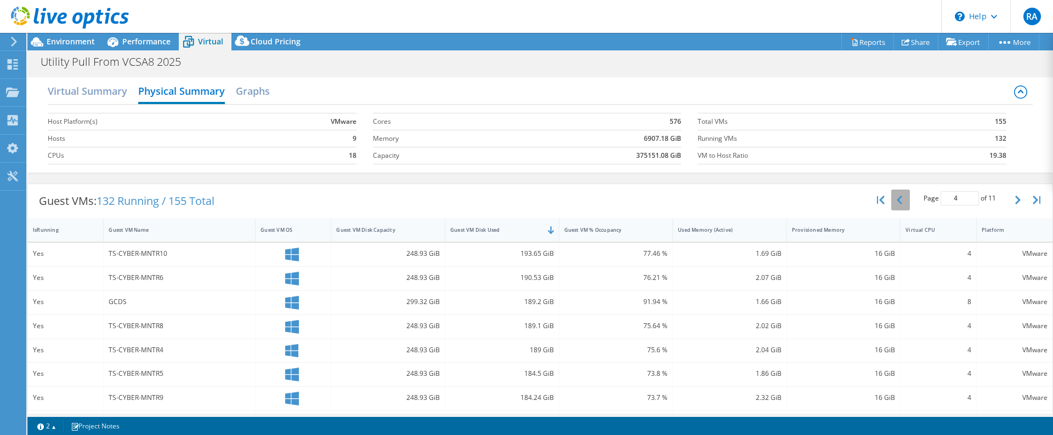
click at [897, 201] on button "button" at bounding box center [900, 200] width 19 height 21
type input "3"
drag, startPoint x: 140, startPoint y: 378, endPoint x: 160, endPoint y: 349, distance: 35.6
click at [173, 376] on div "TS-CYBER-MNTR3" at bounding box center [179, 374] width 141 height 12
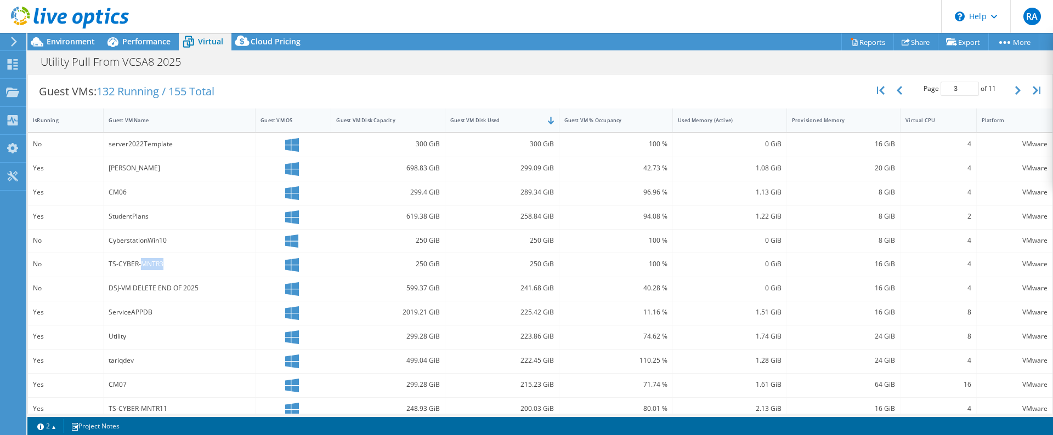
scroll to position [196, 0]
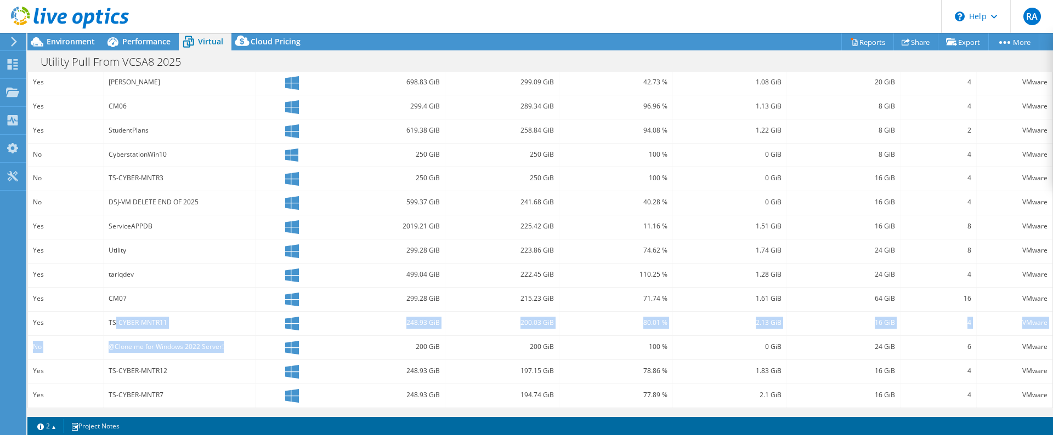
drag, startPoint x: 225, startPoint y: 344, endPoint x: 165, endPoint y: 317, distance: 65.5
click at [123, 328] on div "No server2022Template 300 GiB 300 GiB 100 % 0 GiB 16 GiB 4 VMware Yes TariqDevW…" at bounding box center [540, 227] width 1024 height 361
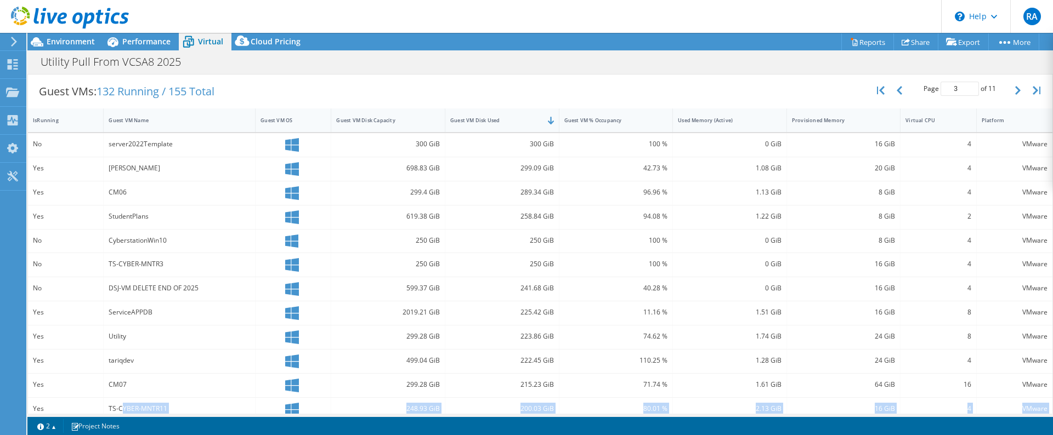
scroll to position [0, 0]
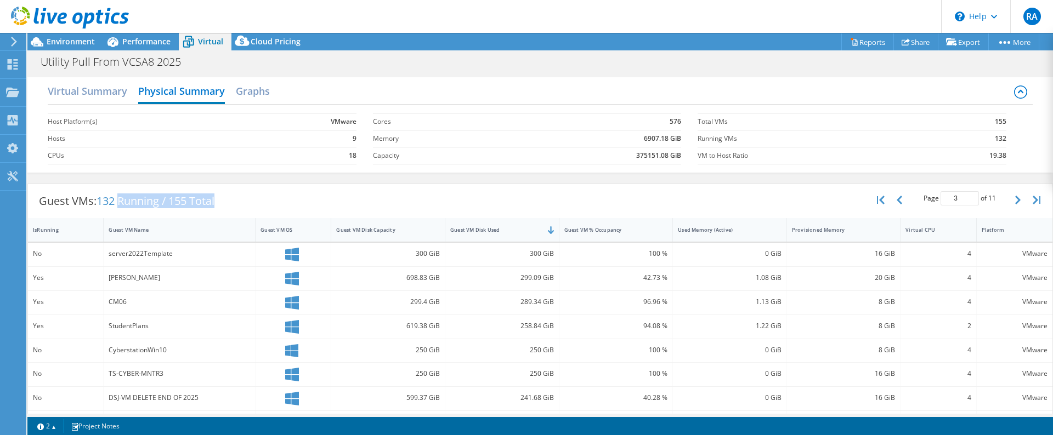
drag, startPoint x: 243, startPoint y: 198, endPoint x: 121, endPoint y: 202, distance: 122.3
click at [121, 202] on div "Guest VMs: 132 Running / 155 Total Page 3 of 11 5 rows 10 rows 20 rows 25 rows …" at bounding box center [540, 201] width 1024 height 34
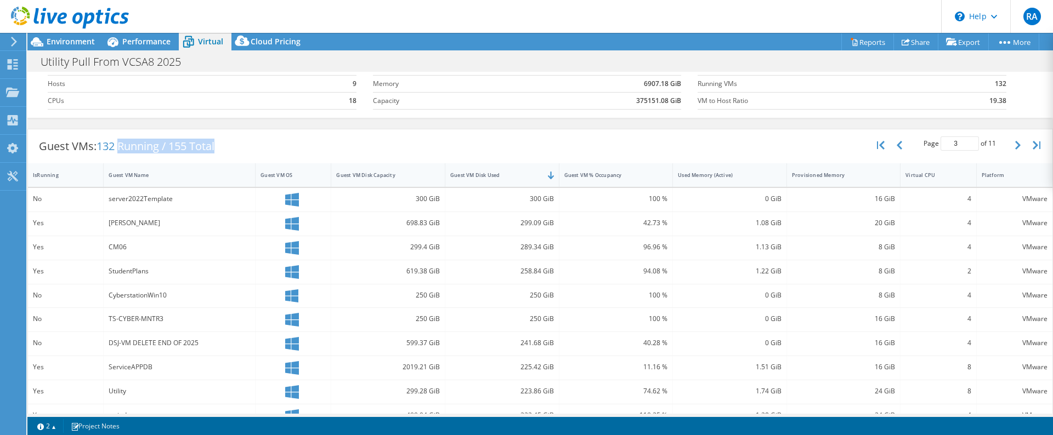
scroll to position [196, 0]
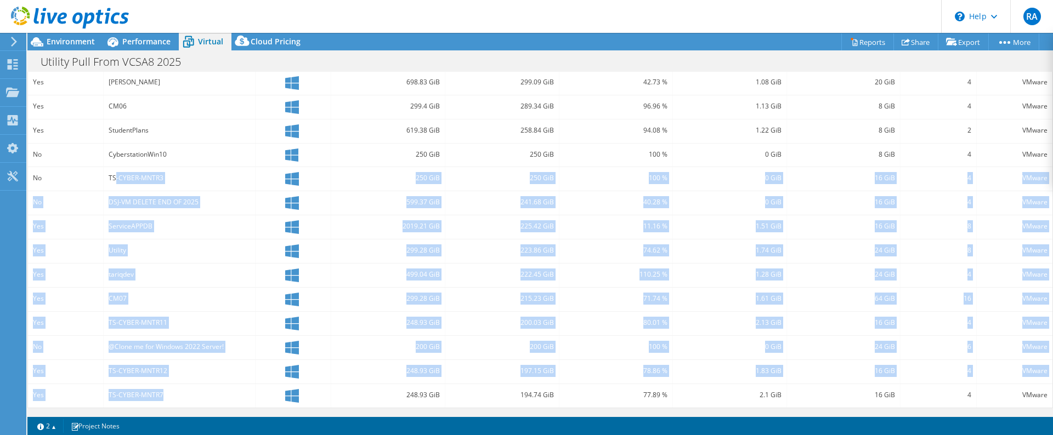
drag, startPoint x: 158, startPoint y: 384, endPoint x: 114, endPoint y: 175, distance: 213.4
click at [114, 175] on div "No server2022Template 300 GiB 300 GiB 100 % 0 GiB 16 GiB 4 VMware Yes TariqDevW…" at bounding box center [540, 227] width 1024 height 361
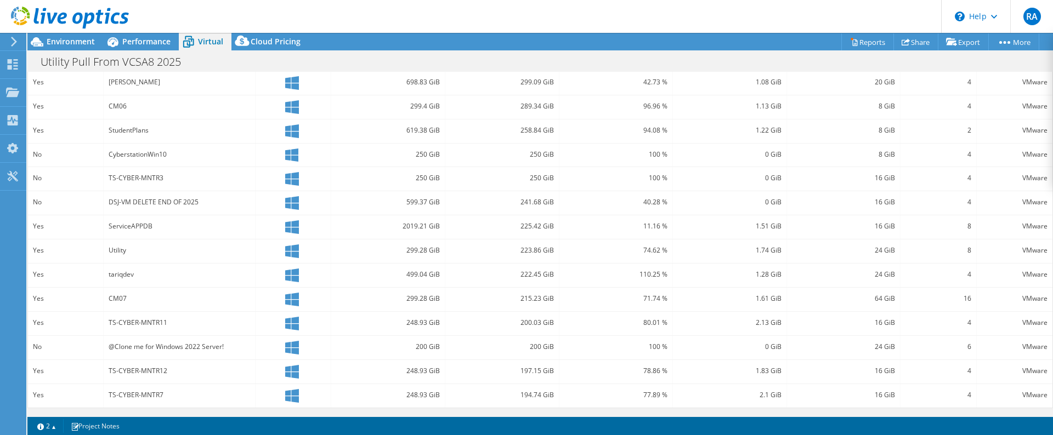
click at [169, 166] on div "CyberstationWin10" at bounding box center [180, 156] width 152 height 24
